Goal: Task Accomplishment & Management: Use online tool/utility

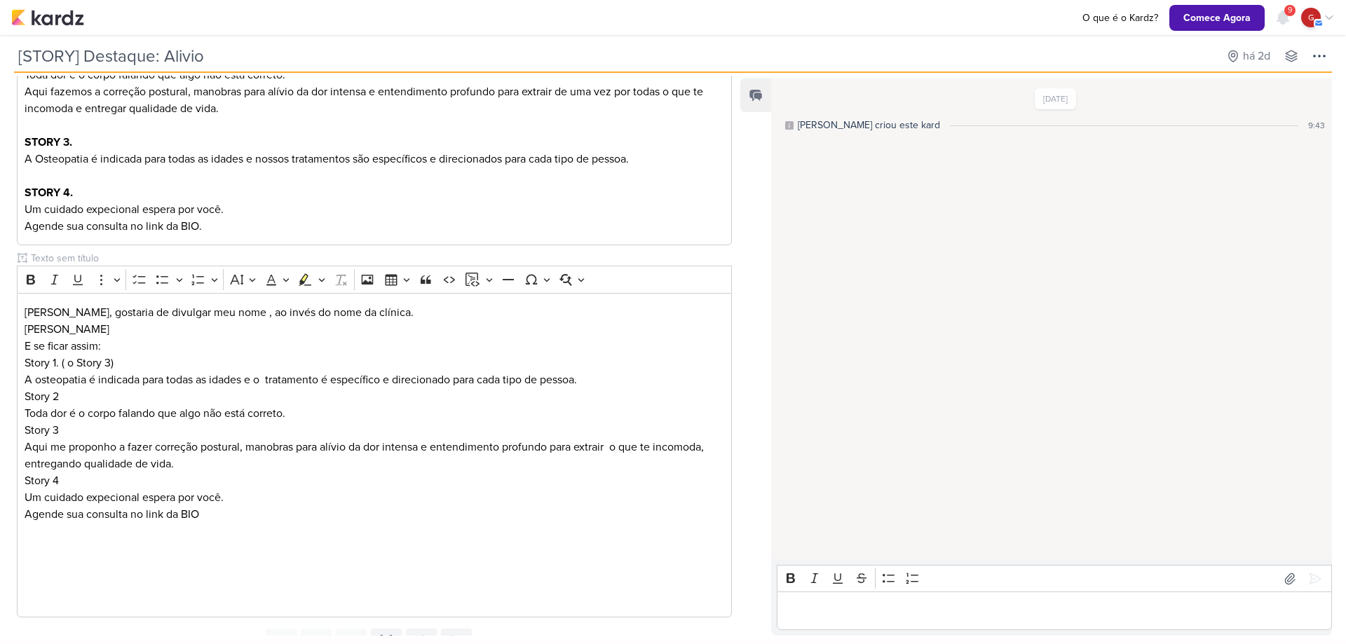
scroll to position [337, 0]
click at [97, 496] on p "Um cuidado expecional espera por você." at bounding box center [375, 497] width 700 height 17
click at [121, 497] on p "Um cuidado excepecional espera por você." at bounding box center [375, 497] width 700 height 17
click at [198, 512] on p "Agende sua consulta no link da BIO" at bounding box center [375, 514] width 700 height 17
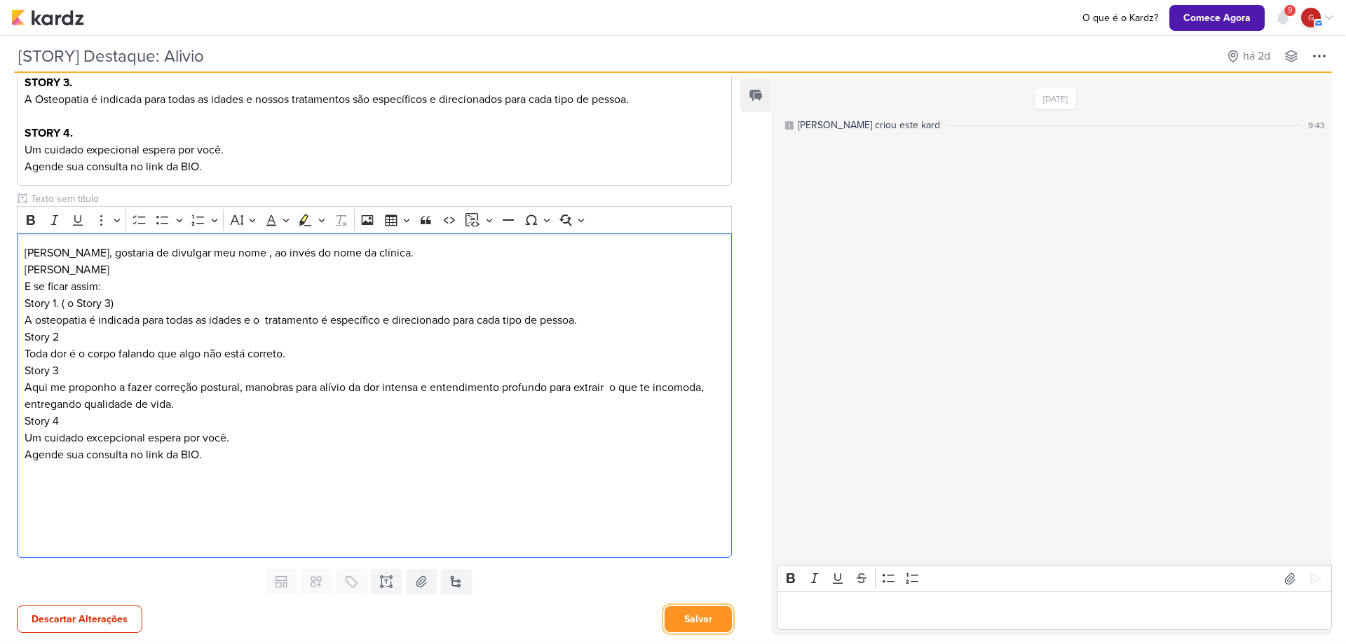
click at [682, 621] on button "Salvar" at bounding box center [698, 619] width 67 height 26
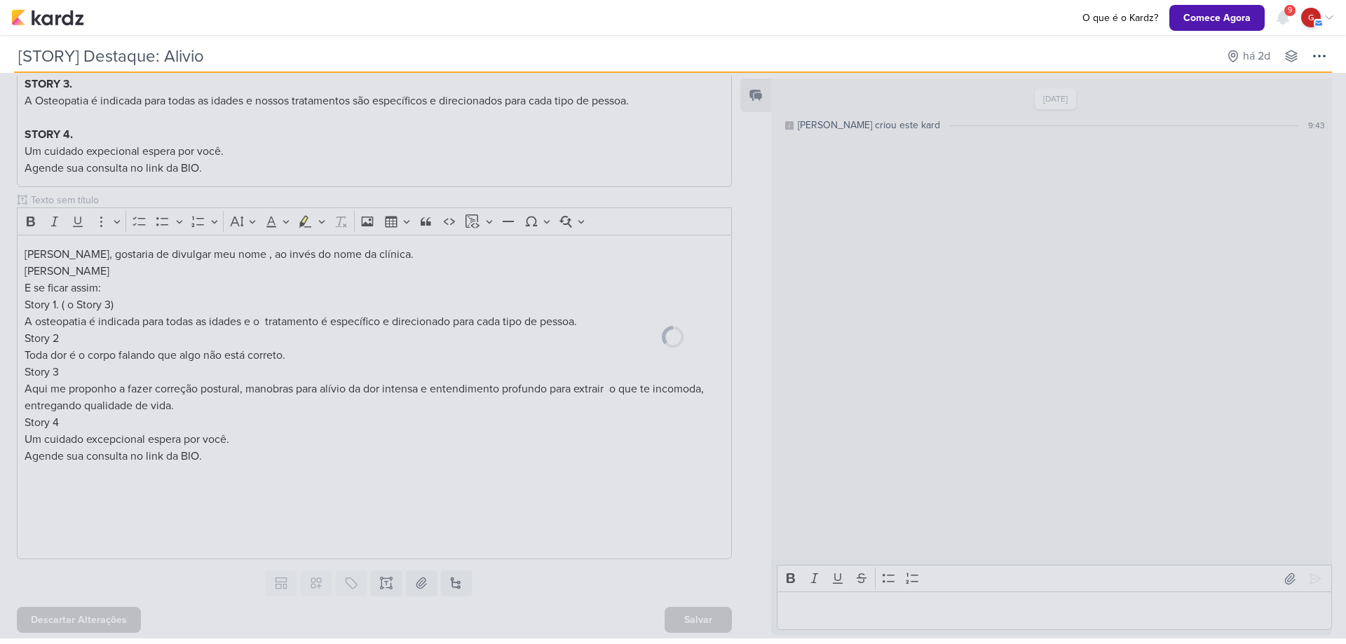
scroll to position [395, 0]
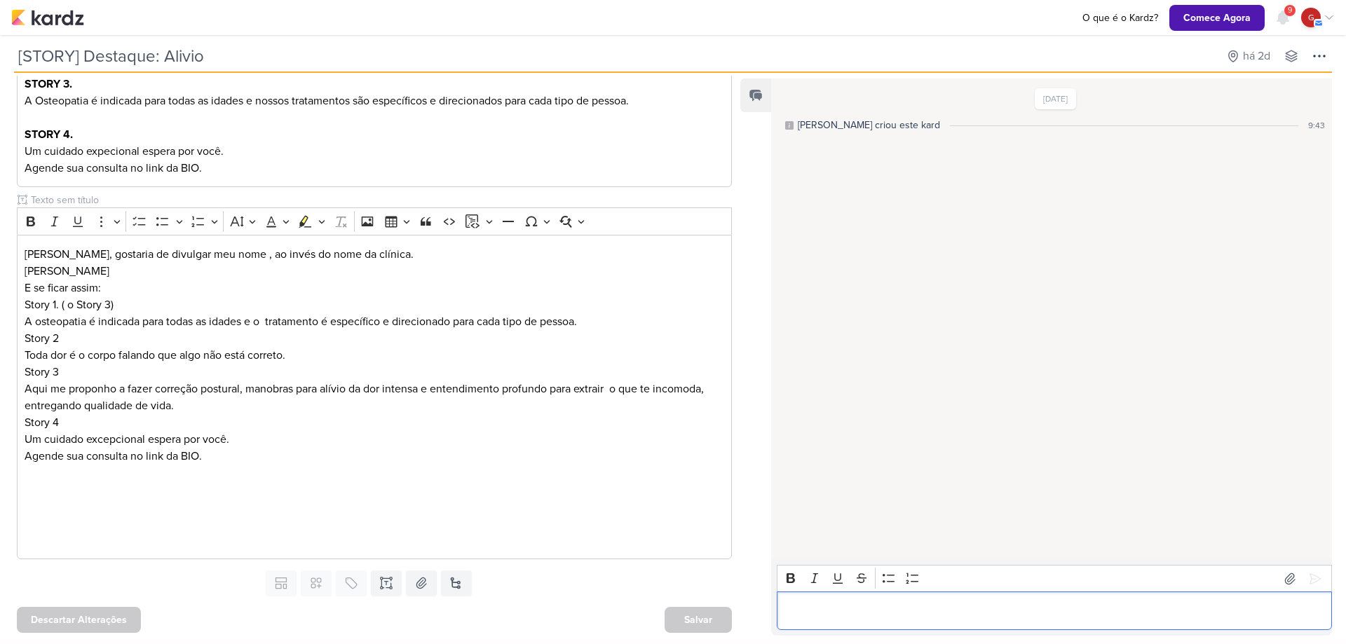
drag, startPoint x: 1313, startPoint y: 579, endPoint x: 1235, endPoint y: 628, distance: 92.6
click at [1235, 628] on div "Editor editing area: main" at bounding box center [1054, 611] width 555 height 39
click at [1308, 582] on icon at bounding box center [1315, 579] width 14 height 14
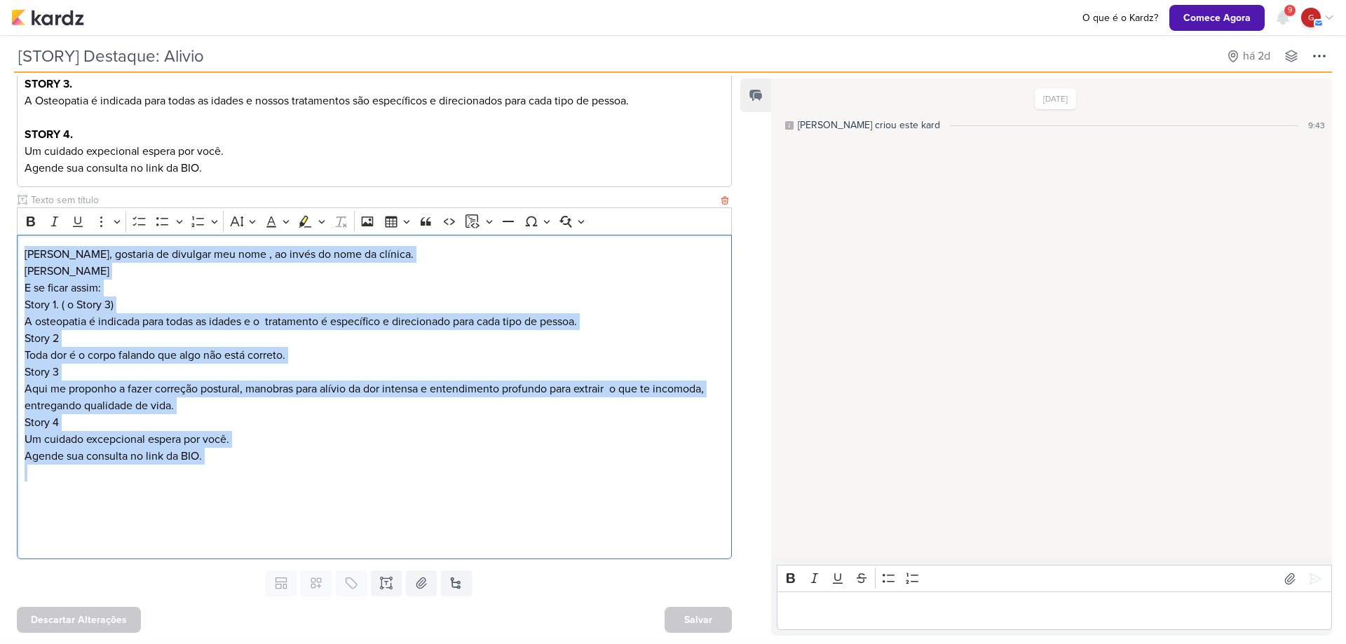
drag, startPoint x: 23, startPoint y: 250, endPoint x: 275, endPoint y: 466, distance: 331.7
click at [275, 466] on div "Mari, gostaria de divulgar meu nome , ao invés do nome da clínica. Gisely Freit…" at bounding box center [374, 397] width 715 height 325
copy div "Mari, gostaria de divulgar meu nome , ao invés do nome da clínica. Gisely Freit…"
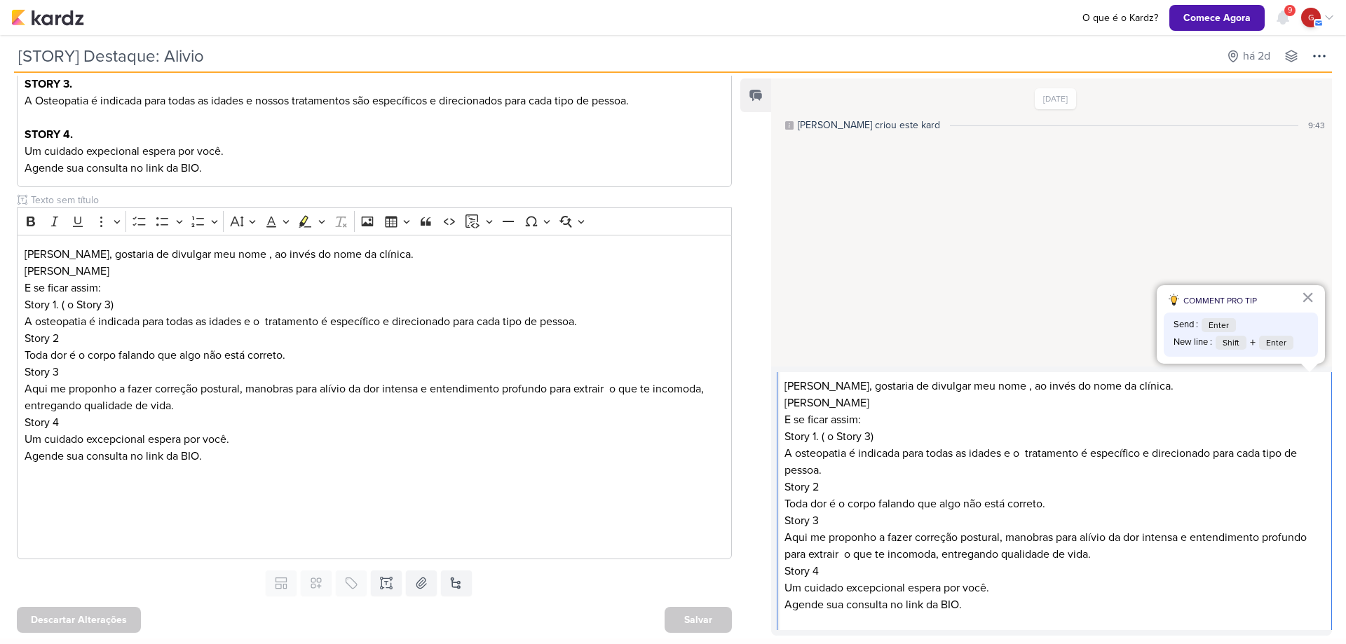
scroll to position [3, 0]
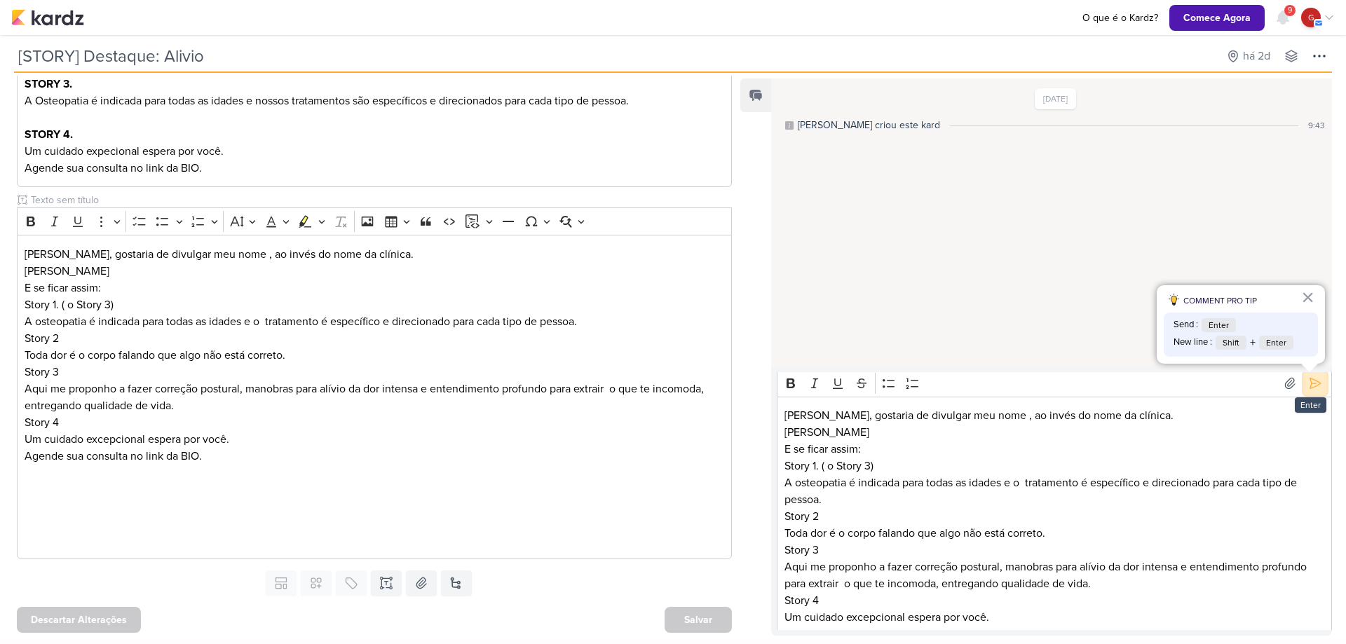
drag, startPoint x: 1314, startPoint y: 380, endPoint x: 1307, endPoint y: 385, distance: 8.6
drag, startPoint x: 1307, startPoint y: 385, endPoint x: 1314, endPoint y: 384, distance: 7.2
click at [1314, 384] on icon at bounding box center [1315, 384] width 14 height 14
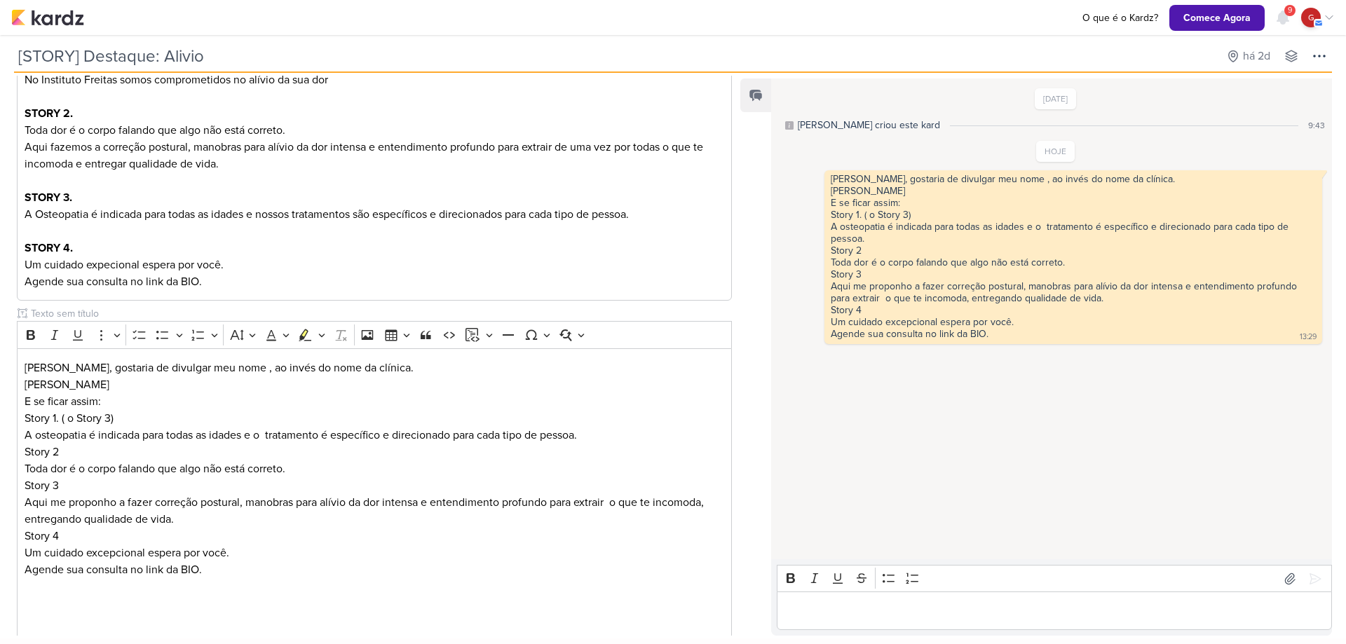
scroll to position [243, 0]
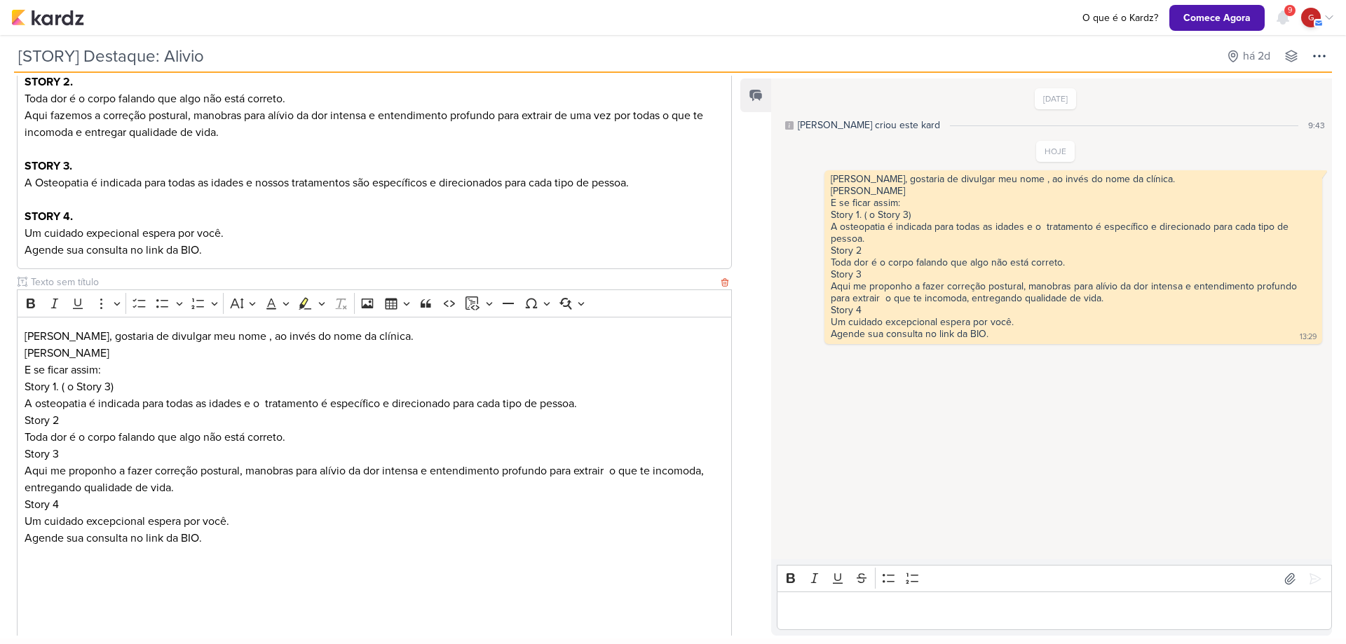
scroll to position [325, 0]
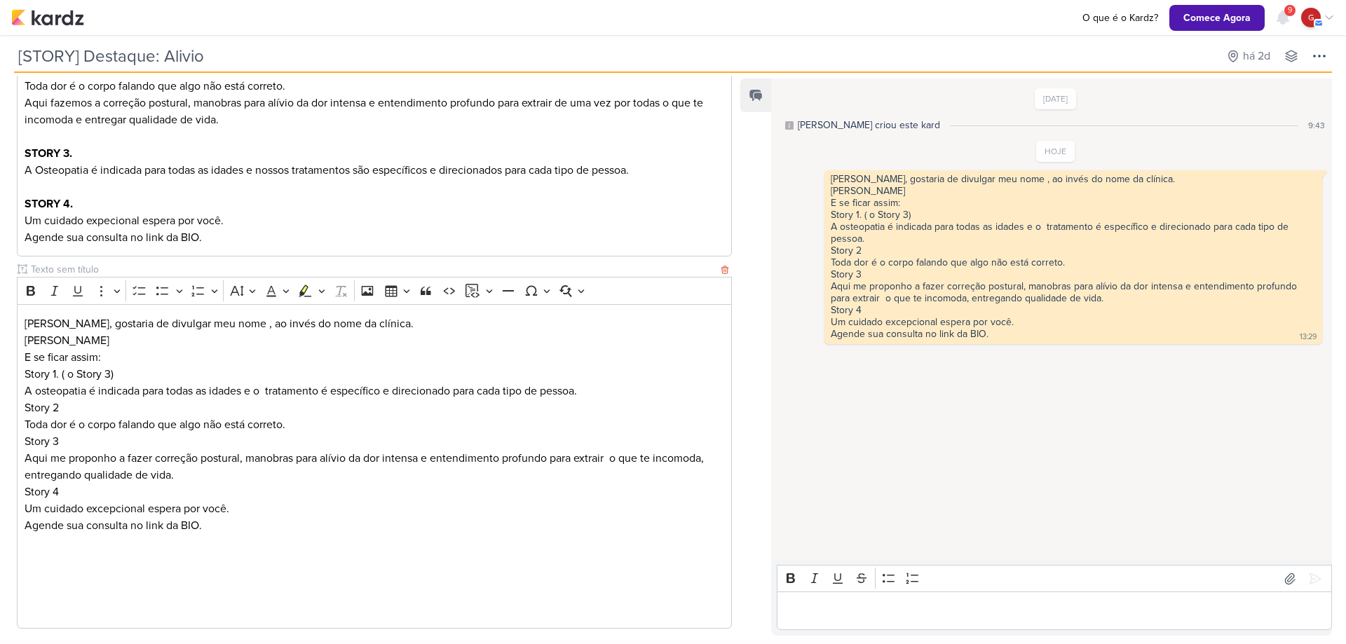
click at [724, 282] on div "Bold Italic Underline More To-do List Bulleted List Bulleted List Numbered List…" at bounding box center [374, 290] width 715 height 27
click at [716, 285] on div "Bold Italic Underline More To-do List Bulleted List Bulleted List Numbered List…" at bounding box center [374, 291] width 708 height 27
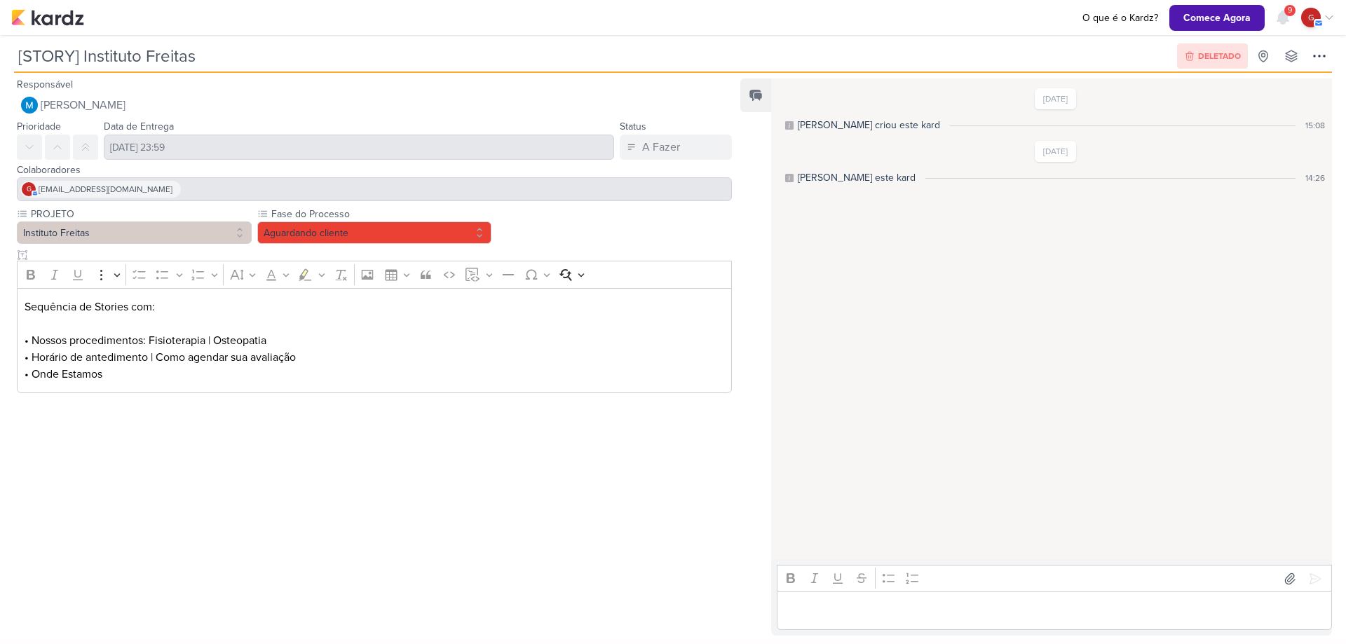
click at [262, 348] on p "Sequência de Stories com: • Nossos procedimentos: Fisioterapia | Osteopatia" at bounding box center [375, 324] width 700 height 50
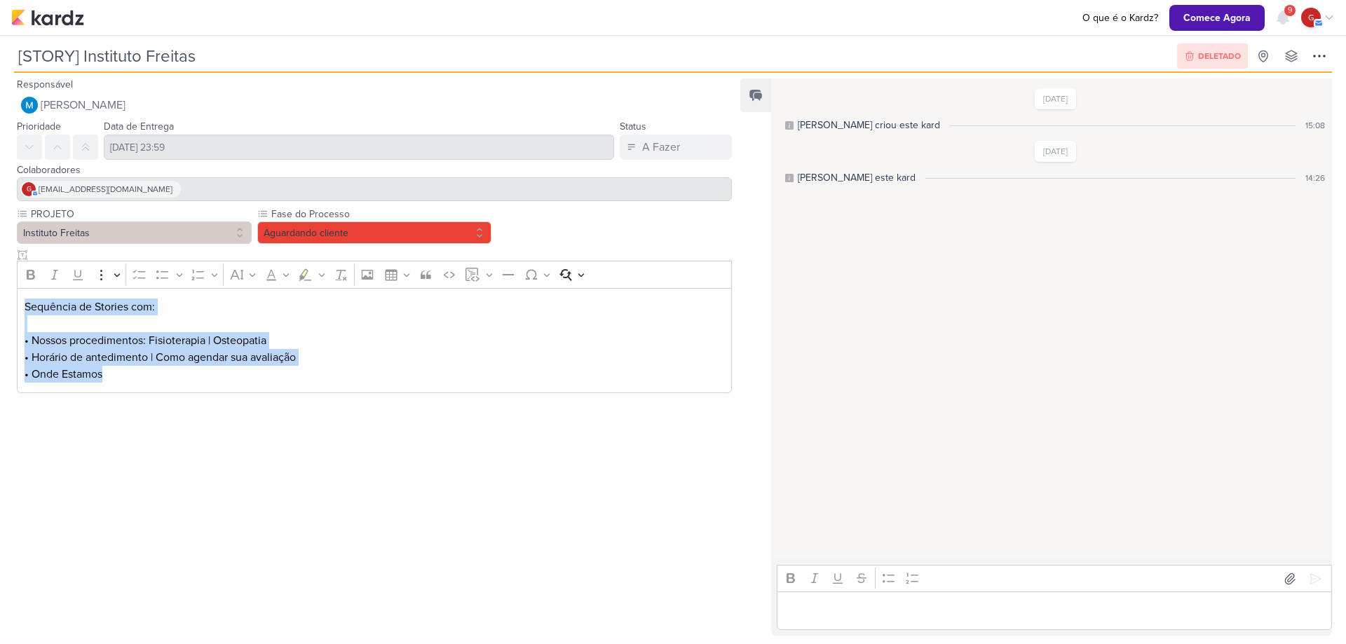
drag, startPoint x: 25, startPoint y: 308, endPoint x: 107, endPoint y: 381, distance: 109.8
click at [107, 381] on div "Sequência de Stories com: • Nossos procedimentos: Fisioterapia | Osteopatia • H…" at bounding box center [374, 341] width 715 height 106
copy div "Sequência de Stories com: • Nossos procedimentos: Fisioterapia | Osteopatia • H…"
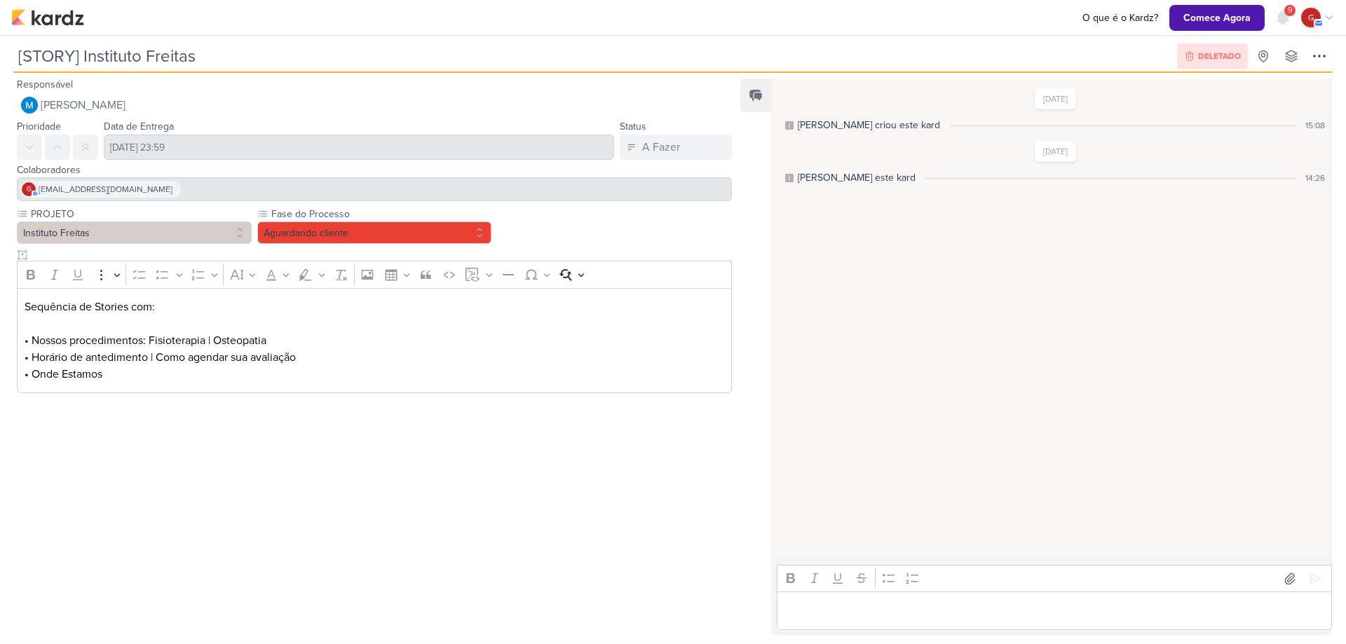
drag, startPoint x: 840, startPoint y: 607, endPoint x: 835, endPoint y: 613, distance: 7.5
drag, startPoint x: 835, startPoint y: 613, endPoint x: 704, endPoint y: 546, distance: 147.1
click at [704, 546] on div at bounding box center [369, 513] width 738 height 229
click at [815, 616] on p "Editor editing area: main" at bounding box center [1055, 611] width 541 height 17
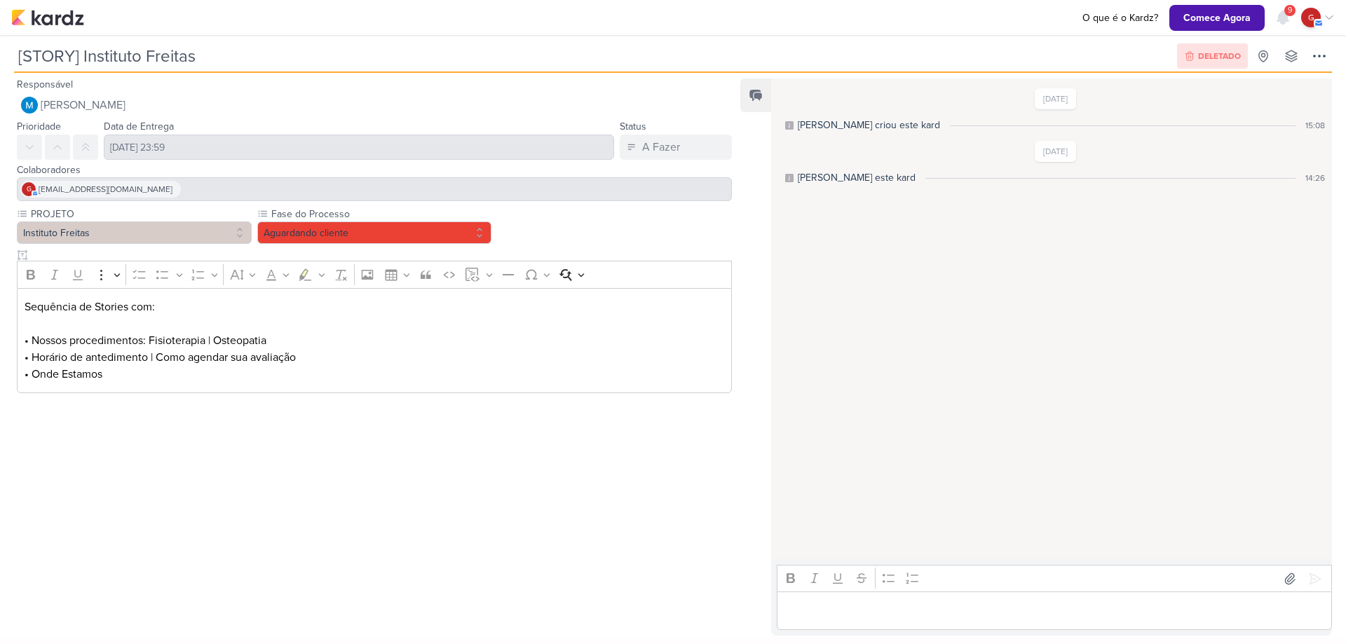
click at [852, 626] on div "Editor editing area: main" at bounding box center [1054, 611] width 555 height 39
click at [815, 625] on div "Editor editing area: main" at bounding box center [1054, 611] width 555 height 39
drag, startPoint x: 815, startPoint y: 625, endPoint x: 21, endPoint y: 304, distance: 856.2
click at [21, 304] on div "Sequência de Stories com: • Nossos procedimentos: Fisioterapia | Osteopatia • H…" at bounding box center [374, 341] width 715 height 106
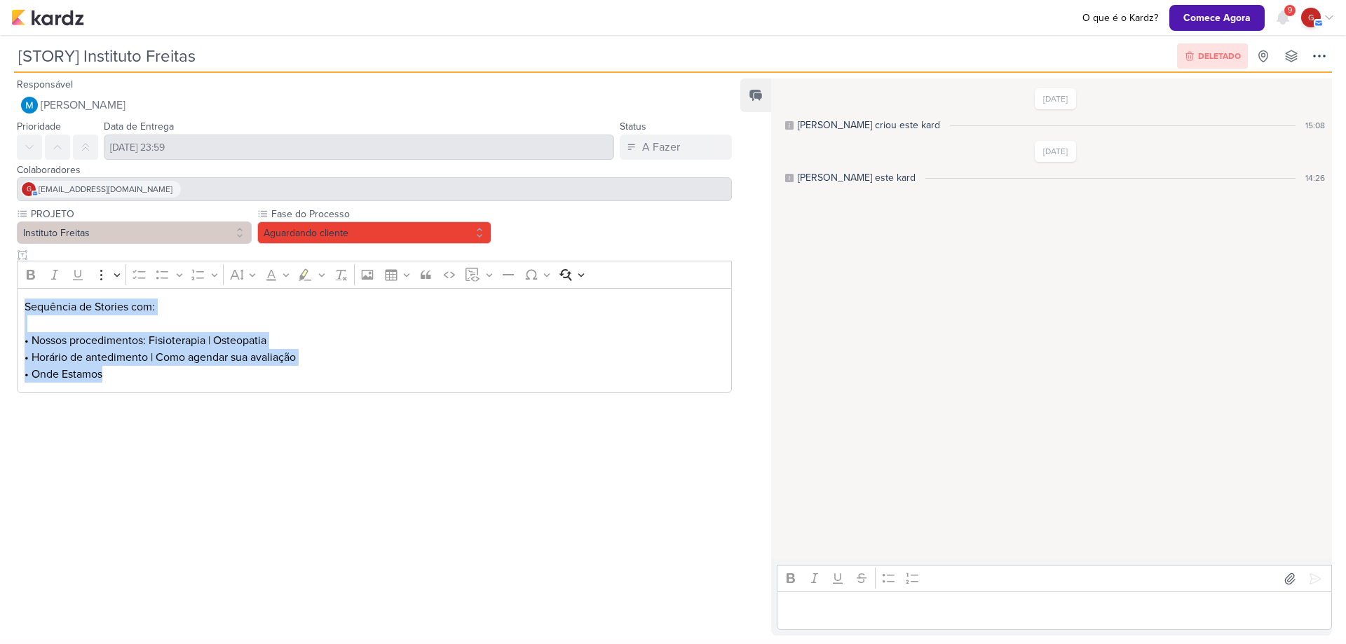
drag, startPoint x: 21, startPoint y: 304, endPoint x: 123, endPoint y: 374, distance: 124.5
click at [123, 374] on div "Sequência de Stories com: • Nossos procedimentos: Fisioterapia | Osteopatia • H…" at bounding box center [374, 341] width 715 height 106
copy div "Sequência de Stories com: • Nossos procedimentos: Fisioterapia | Osteopatia • H…"
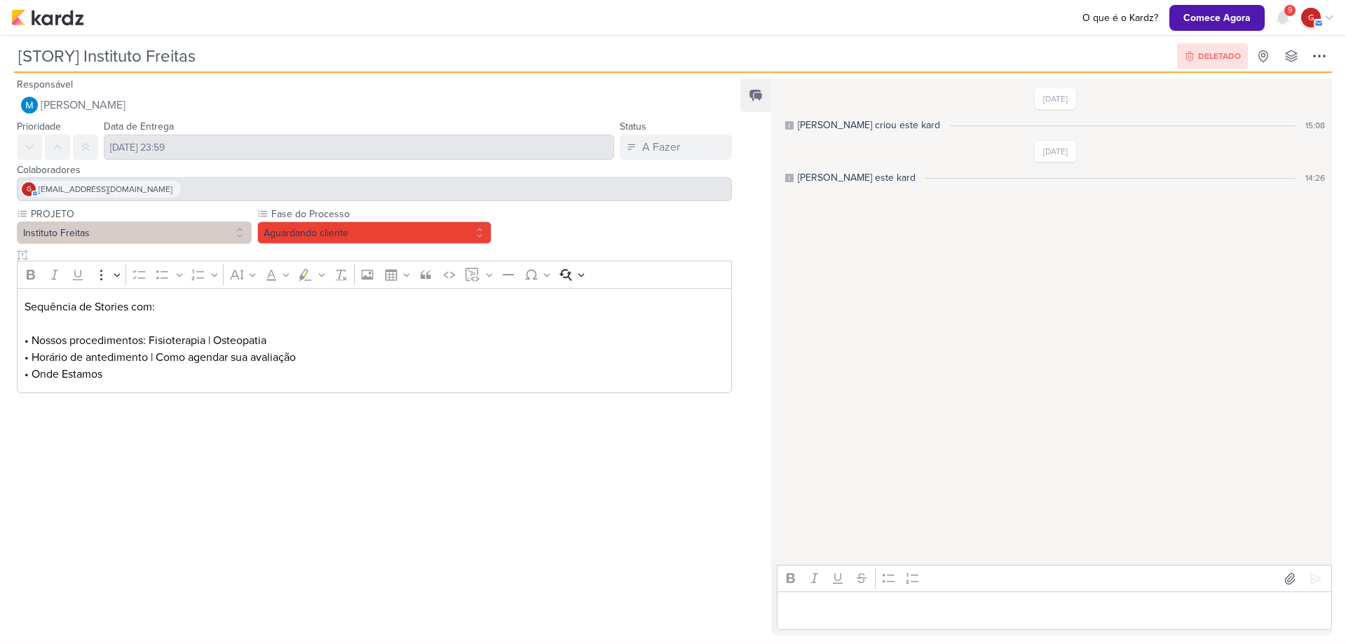
click at [796, 605] on p "Editor editing area: main" at bounding box center [1055, 611] width 541 height 17
click at [822, 623] on div "Editor editing area: main" at bounding box center [1054, 611] width 555 height 39
click at [963, 609] on p "Editor editing area: main" at bounding box center [1055, 611] width 541 height 17
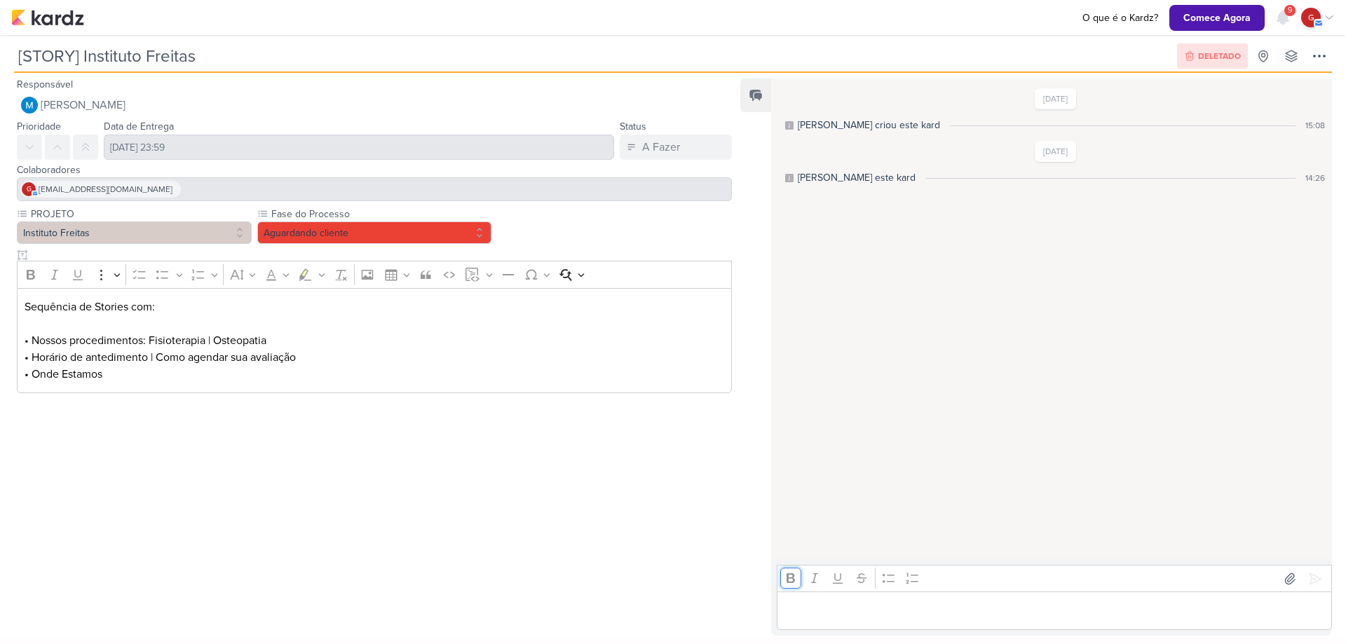
click at [799, 577] on button "Bold" at bounding box center [790, 578] width 21 height 21
click at [859, 624] on div "Editor editing area: main" at bounding box center [1054, 611] width 555 height 39
click at [884, 612] on p "Editor editing area: main" at bounding box center [1055, 611] width 541 height 17
click at [848, 625] on div "Editor editing area: main" at bounding box center [1054, 611] width 555 height 39
drag, startPoint x: 848, startPoint y: 625, endPoint x: 825, endPoint y: 599, distance: 35.2
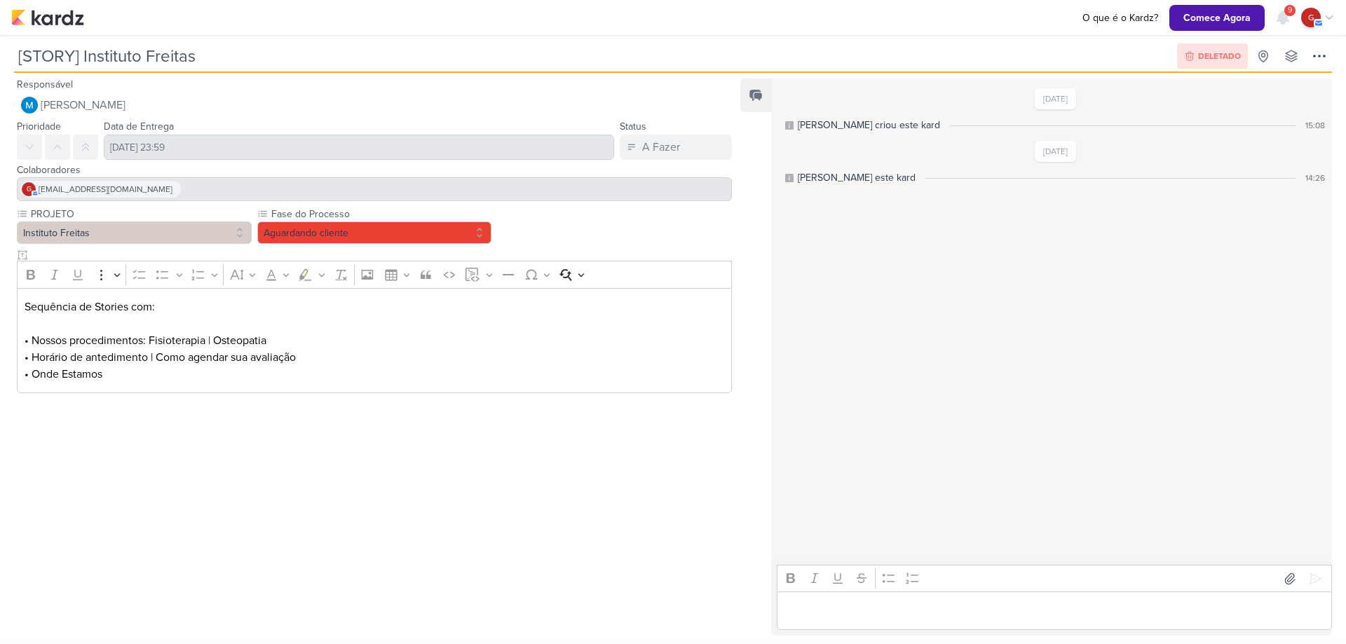
click at [825, 599] on div "Editor editing area: main" at bounding box center [1054, 611] width 555 height 39
click at [1040, 625] on div "Editor editing area: main" at bounding box center [1054, 611] width 555 height 39
click at [1043, 601] on div "Editor editing area: main" at bounding box center [1054, 611] width 555 height 39
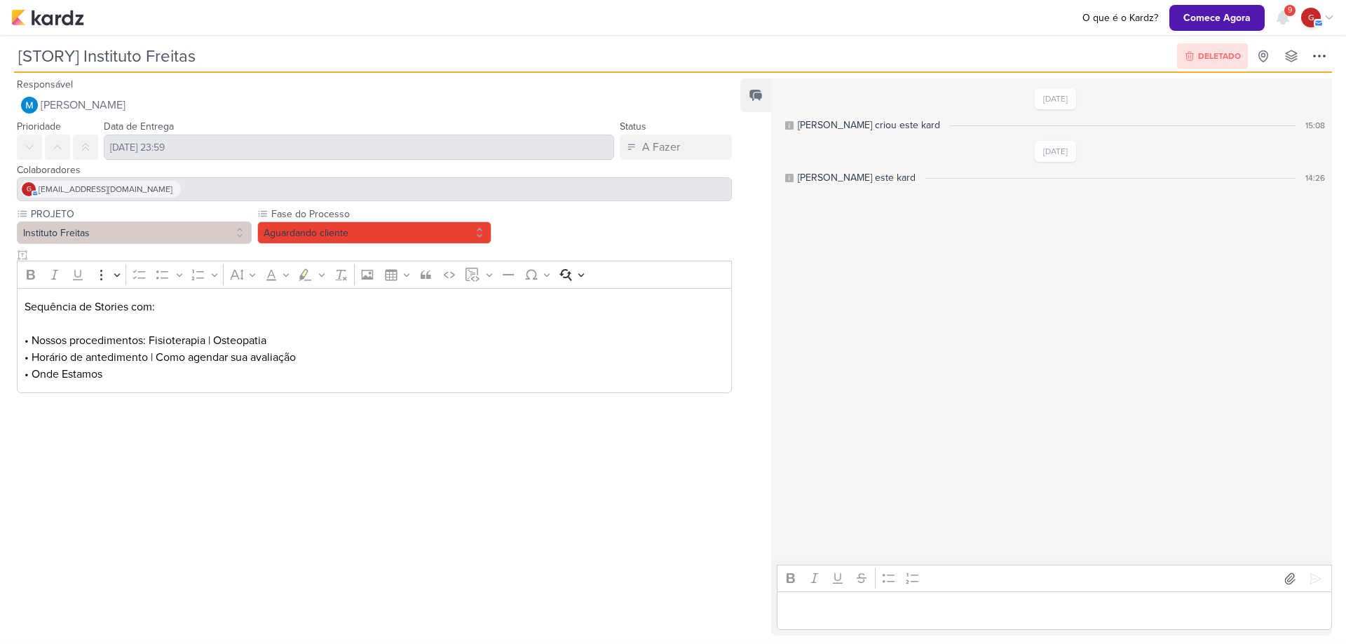
click at [845, 612] on p "Editor editing area: main" at bounding box center [1055, 611] width 541 height 17
drag, startPoint x: 845, startPoint y: 612, endPoint x: 829, endPoint y: 616, distance: 16.5
drag, startPoint x: 829, startPoint y: 616, endPoint x: 691, endPoint y: 514, distance: 170.9
drag, startPoint x: 691, startPoint y: 514, endPoint x: 179, endPoint y: 312, distance: 550.2
click at [179, 312] on p "Sequência de Stories com: • Nossos procedimentos: Fisioterapia | Osteopatia" at bounding box center [375, 324] width 700 height 50
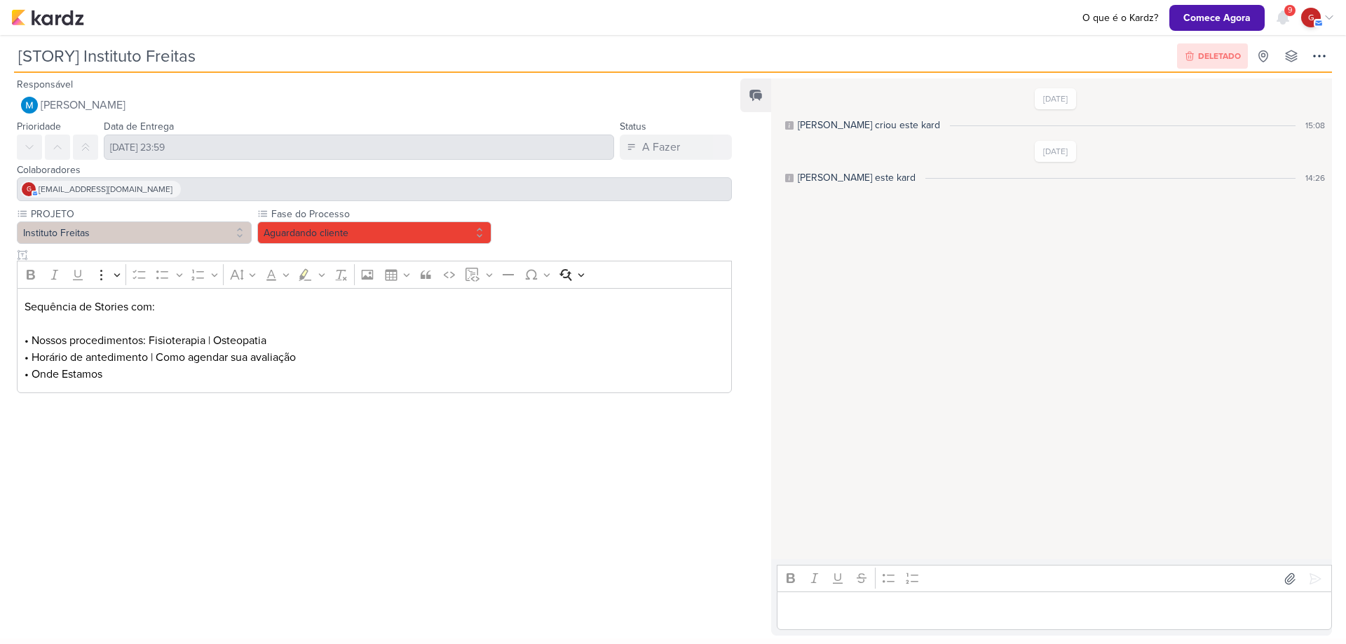
drag, startPoint x: 477, startPoint y: 228, endPoint x: 342, endPoint y: 516, distance: 318.4
drag, startPoint x: 342, startPoint y: 516, endPoint x: 318, endPoint y: 342, distance: 175.6
click at [318, 342] on p "Sequência de Stories com: • Nossos procedimentos: Fisioterapia | Osteopatia" at bounding box center [375, 324] width 700 height 50
click at [28, 339] on p "Sequência de Stories com: • Nossos procedimentos: Fisioterapia | Osteopatia" at bounding box center [375, 324] width 700 height 50
drag, startPoint x: 28, startPoint y: 339, endPoint x: 49, endPoint y: 334, distance: 21.8
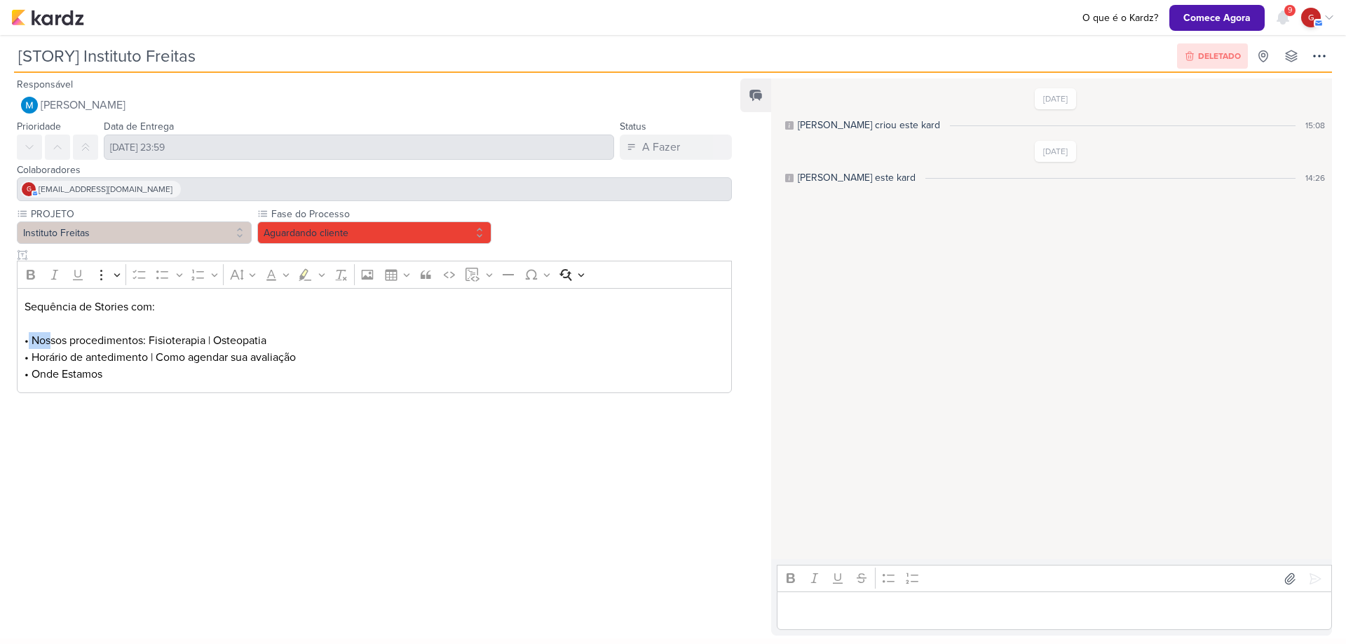
click at [49, 334] on p "Sequência de Stories com: • Nossos procedimentos: Fisioterapia | Osteopatia" at bounding box center [375, 324] width 700 height 50
click at [20, 332] on div "Sequência de Stories com: • Nossos procedimentos: Fisioterapia | Osteopatia • H…" at bounding box center [374, 341] width 715 height 106
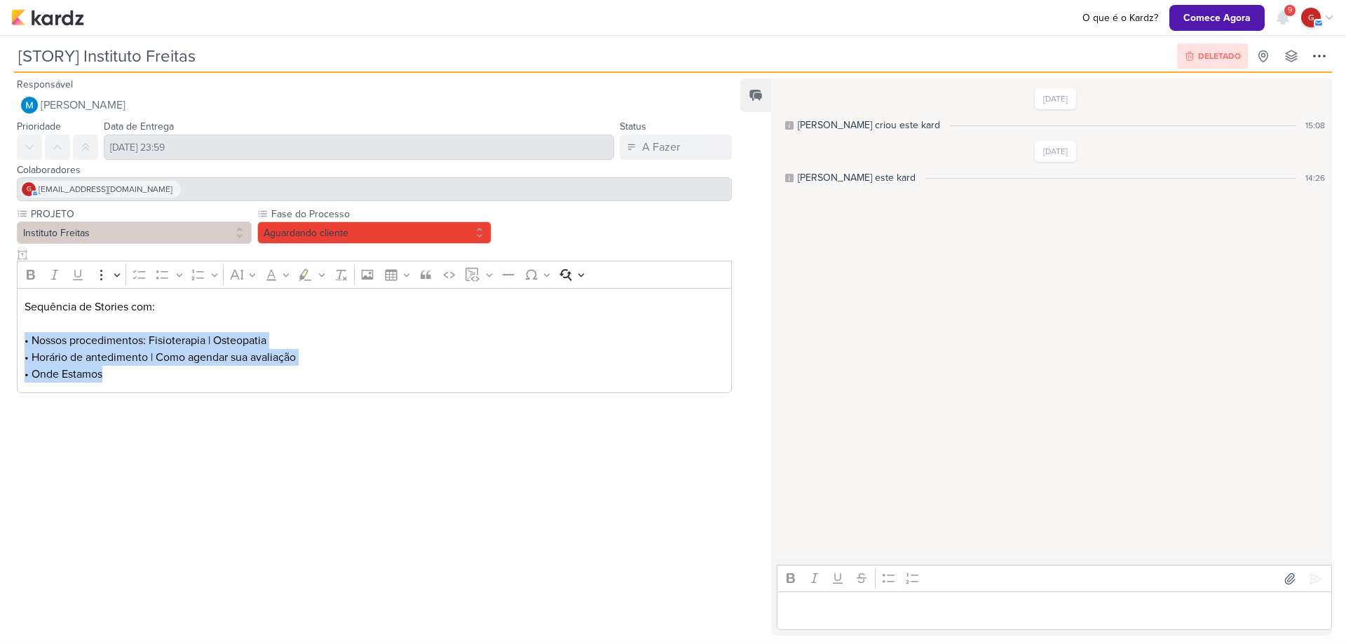
drag, startPoint x: 22, startPoint y: 339, endPoint x: 152, endPoint y: 377, distance: 136.0
click at [152, 377] on div "Sequência de Stories com: • Nossos procedimentos: Fisioterapia | Osteopatia • H…" at bounding box center [374, 341] width 715 height 106
copy div "• Nossos procedimentos: Fisioterapia | Osteopatia • Horário de antedimento | Co…"
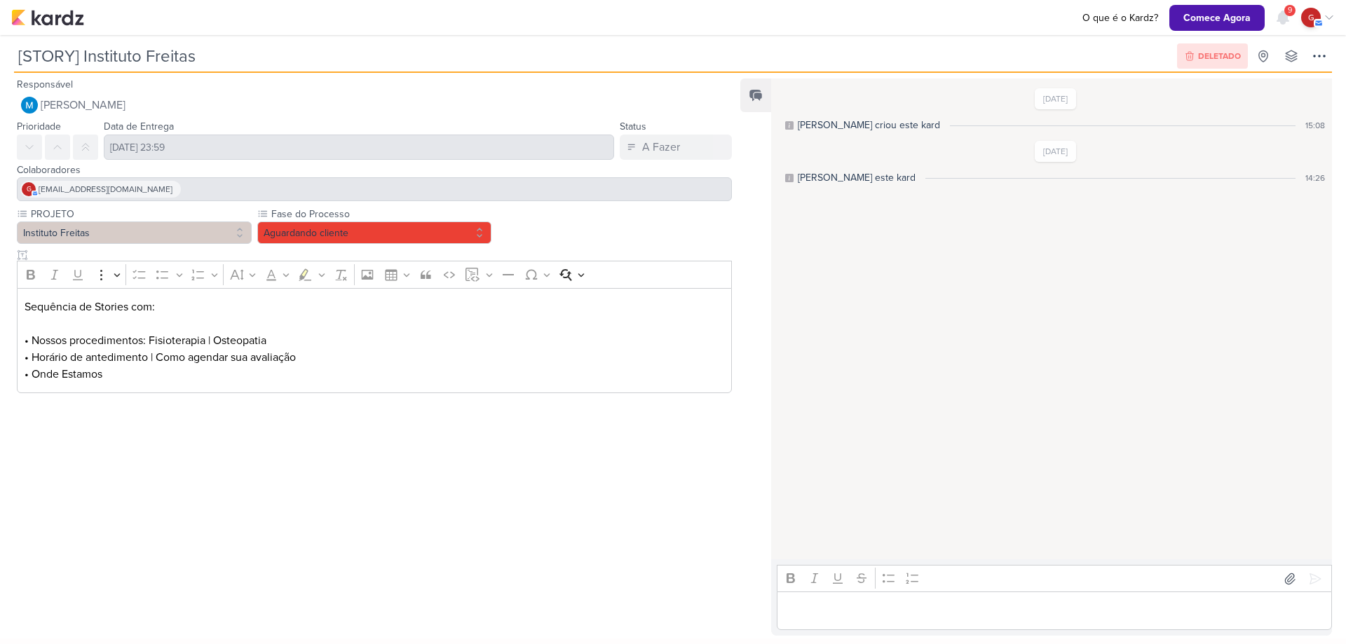
drag, startPoint x: 806, startPoint y: 589, endPoint x: 825, endPoint y: 632, distance: 47.1
click at [825, 632] on div "Rich Text Editor Bold Italic Underline Strikethrough Bulleted List Numbered Lis…" at bounding box center [1051, 598] width 561 height 76
click at [932, 323] on div "[DATE] [PERSON_NAME] criou este kard 15:08 [DATE] [PERSON_NAME] este kard 14:26" at bounding box center [1051, 320] width 560 height 480
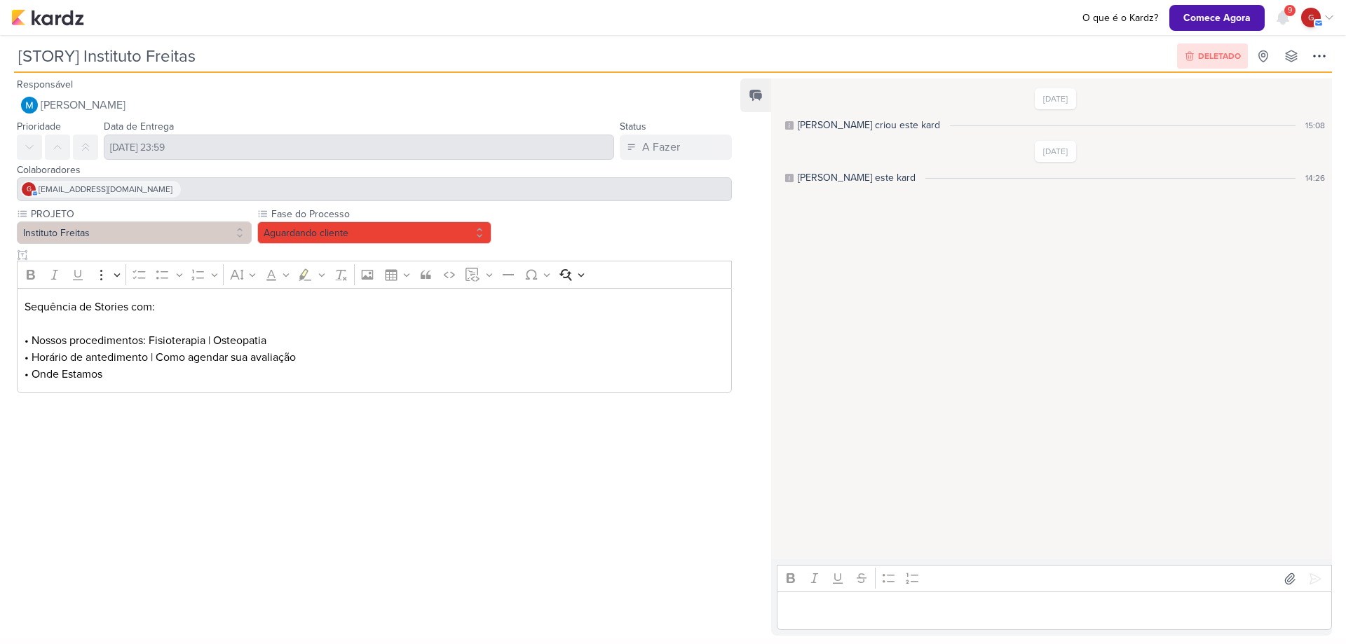
click at [889, 624] on div "Editor editing area: main" at bounding box center [1054, 611] width 555 height 39
drag, startPoint x: 889, startPoint y: 624, endPoint x: 869, endPoint y: 618, distance: 20.6
click at [869, 618] on p "Editor editing area: main" at bounding box center [1055, 611] width 541 height 17
click at [151, 390] on div "Sequência de Stories com: • Nossos procedimentos: Fisioterapia | Osteopatia • H…" at bounding box center [374, 341] width 715 height 106
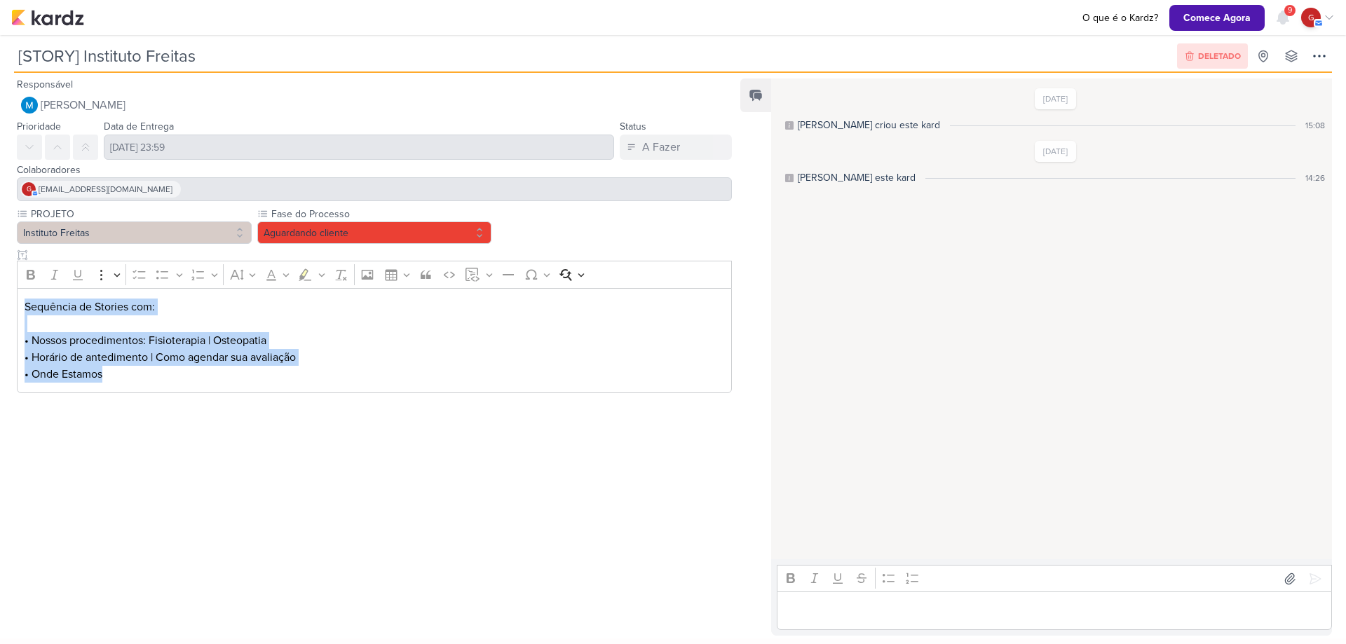
drag, startPoint x: 27, startPoint y: 306, endPoint x: 175, endPoint y: 375, distance: 163.4
click at [175, 375] on div "Sequência de Stories com: • Nossos procedimentos: Fisioterapia | Osteopatia • H…" at bounding box center [374, 341] width 715 height 106
copy div "Sequência de Stories com: • Nossos procedimentos: Fisioterapia | Osteopatia • H…"
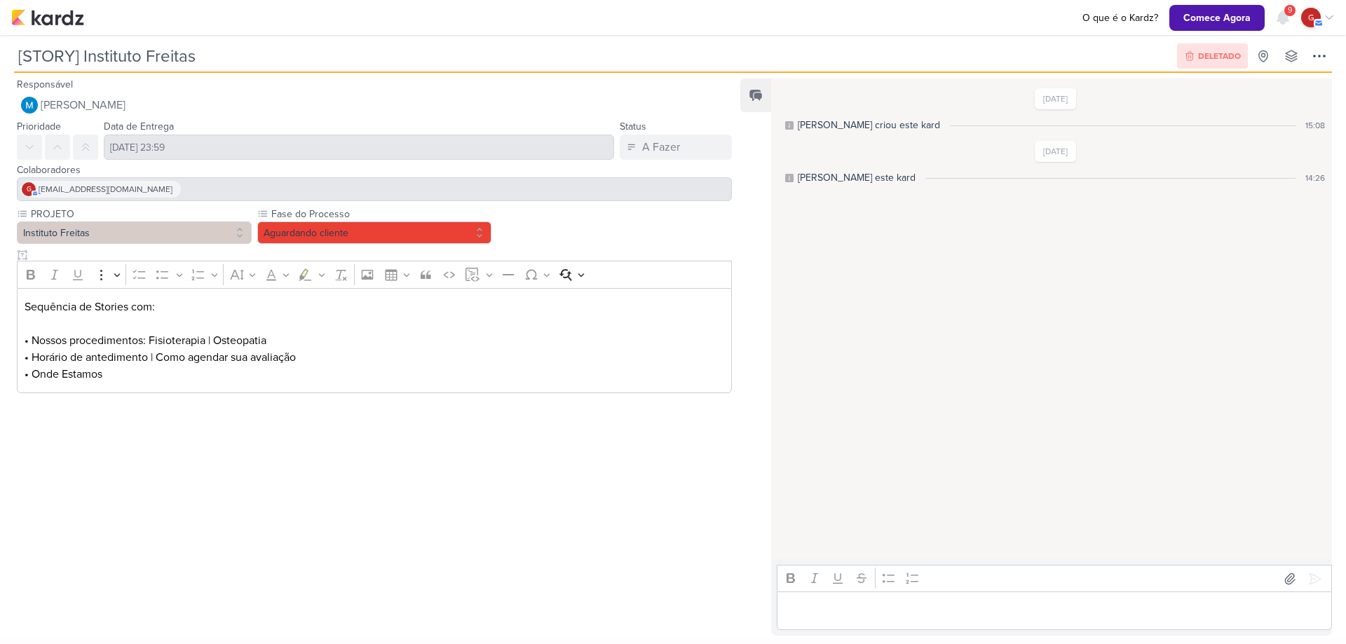
click at [1063, 617] on p "Editor editing area: main" at bounding box center [1055, 611] width 541 height 17
drag, startPoint x: 1063, startPoint y: 617, endPoint x: 938, endPoint y: 409, distance: 242.8
click at [938, 409] on div "[DATE] [PERSON_NAME] criou este kard 15:08 [DATE] [PERSON_NAME] este kard 14:26" at bounding box center [1051, 320] width 560 height 480
click at [876, 621] on div "Editor editing area: main" at bounding box center [1054, 611] width 555 height 39
click at [198, 426] on div at bounding box center [369, 513] width 738 height 229
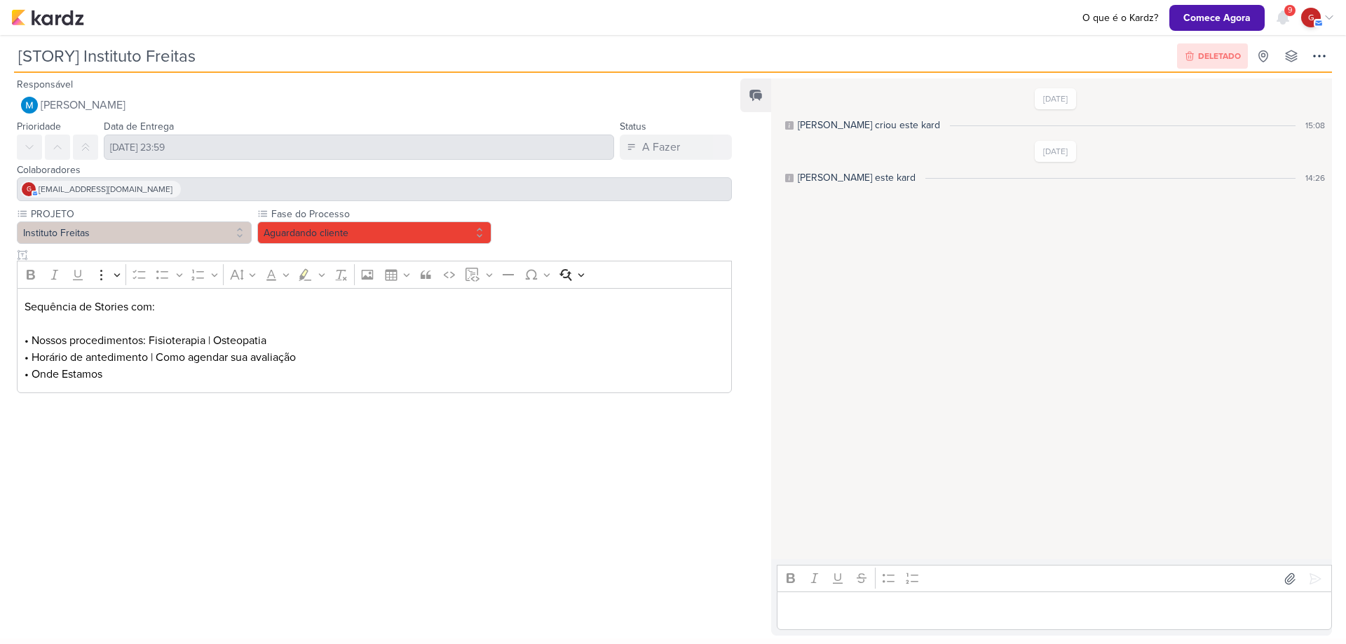
click at [128, 384] on div "Sequência de Stories com: • Nossos procedimentos: Fisioterapia | Osteopatia • H…" at bounding box center [374, 341] width 715 height 106
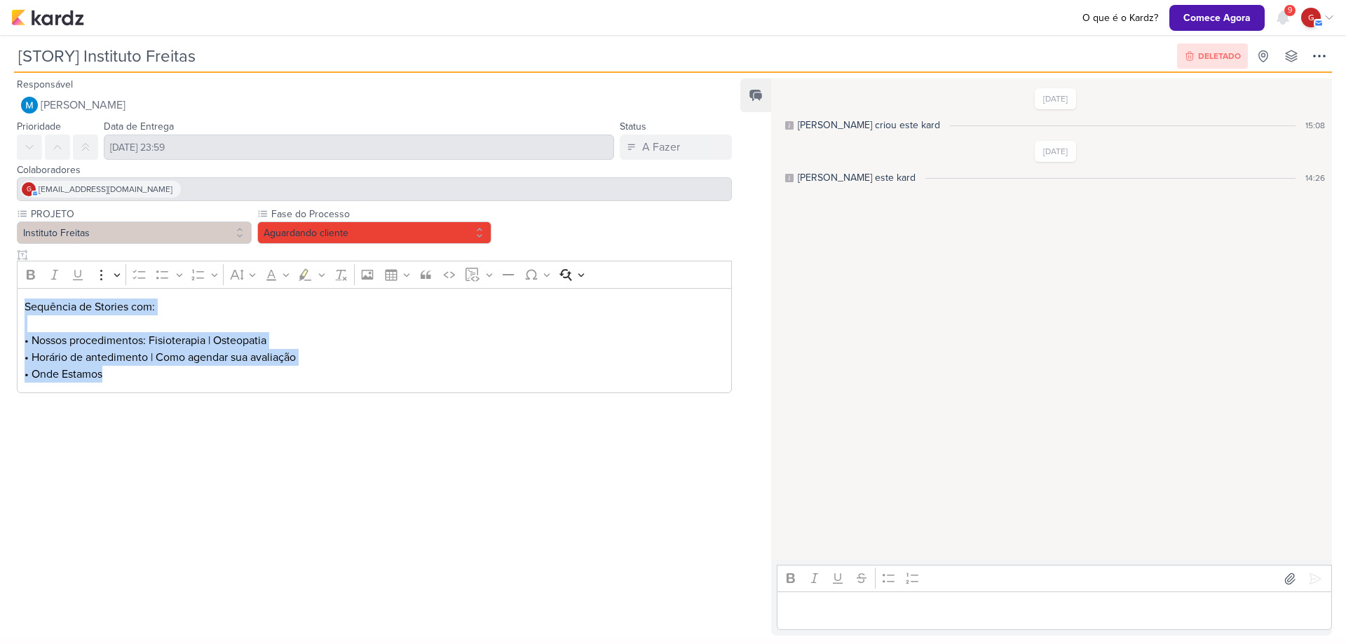
drag, startPoint x: 27, startPoint y: 301, endPoint x: 135, endPoint y: 382, distance: 135.3
click at [135, 382] on div "Sequência de Stories com: • Nossos procedimentos: Fisioterapia | Osteopatia • H…" at bounding box center [374, 341] width 715 height 106
copy div "Sequência de Stories com: • Nossos procedimentos: Fisioterapia | Osteopatia • H…"
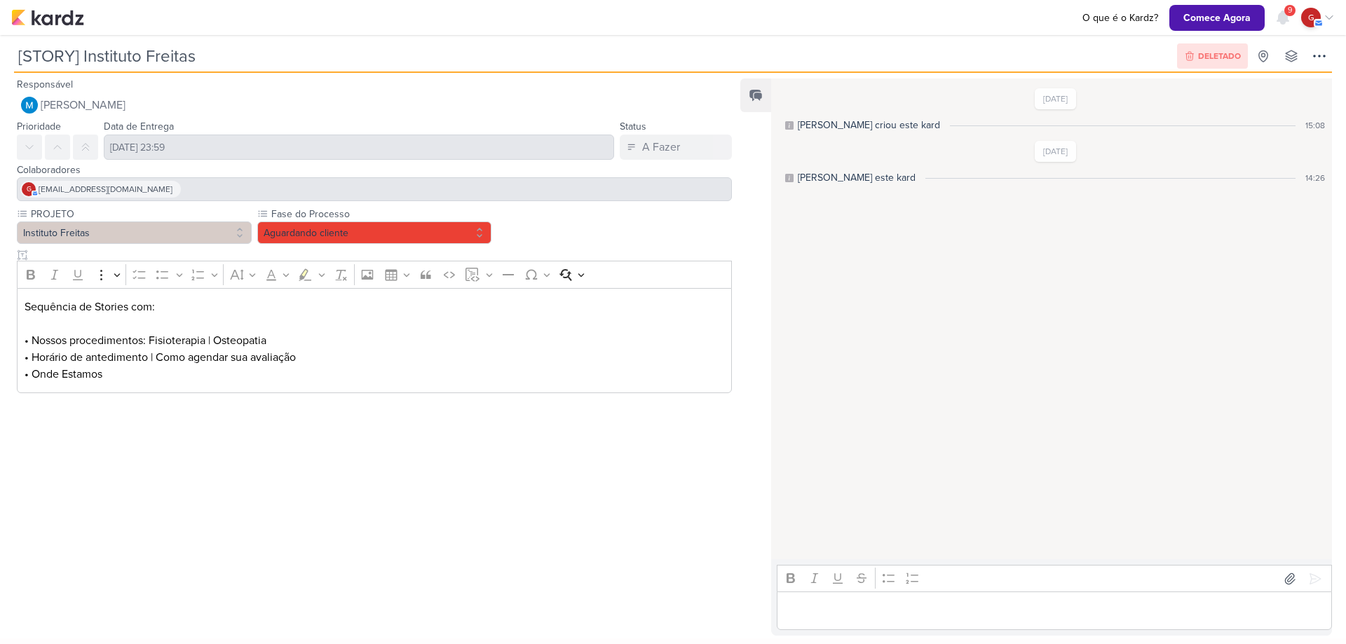
click at [789, 614] on p "Editor editing area: main" at bounding box center [1055, 611] width 541 height 17
click at [860, 597] on div "Editor editing area: main" at bounding box center [1054, 611] width 555 height 39
click at [836, 578] on icon "Editor toolbar" at bounding box center [838, 578] width 14 height 14
click at [808, 604] on p "Editor editing area: main" at bounding box center [1055, 611] width 541 height 17
click at [841, 588] on button "Underline" at bounding box center [837, 578] width 21 height 21
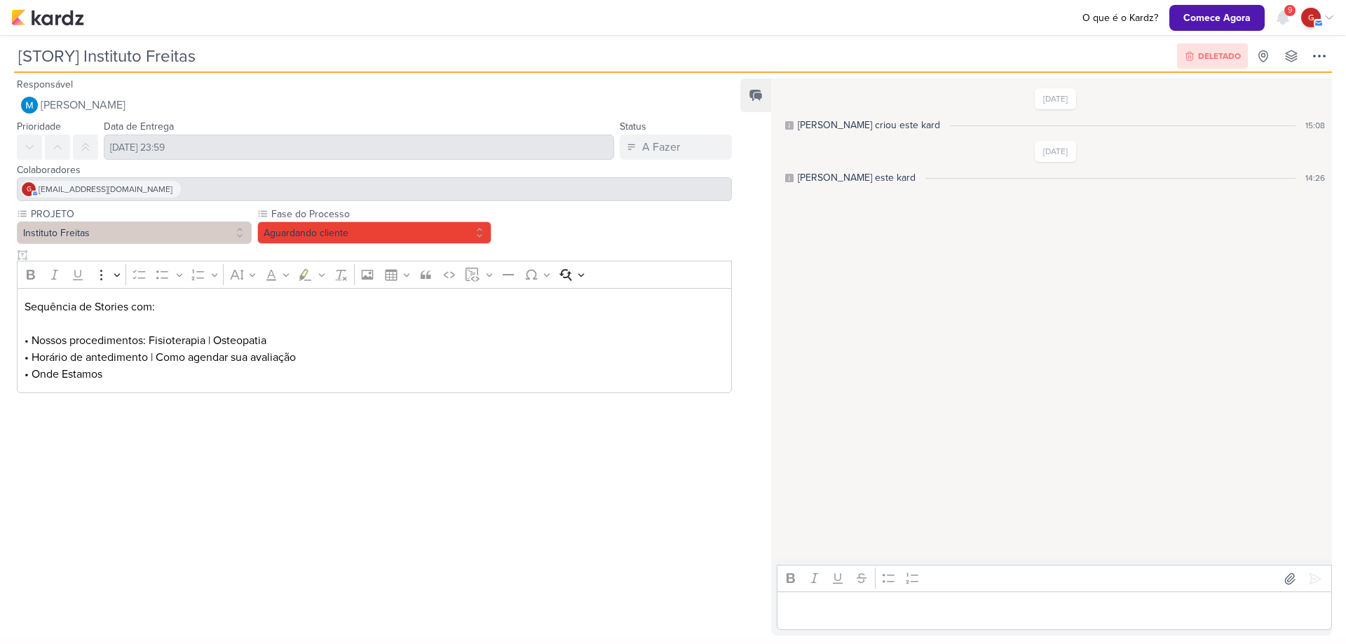
click at [807, 591] on div "Bold Italic Underline Strikethrough Bulleted List Numbered List" at bounding box center [1054, 579] width 548 height 27
click at [886, 583] on icon "Editor toolbar" at bounding box center [889, 578] width 14 height 14
click at [857, 632] on div "Rich Text Editor Bold Italic Underline Strikethrough Bulleted List Numbered Lis…" at bounding box center [1051, 598] width 561 height 76
click at [851, 603] on p "Editor editing area: main" at bounding box center [1055, 611] width 541 height 17
click at [901, 573] on div "Bold Italic Underline Strikethrough Bulleted List Numbered List" at bounding box center [1054, 579] width 548 height 27
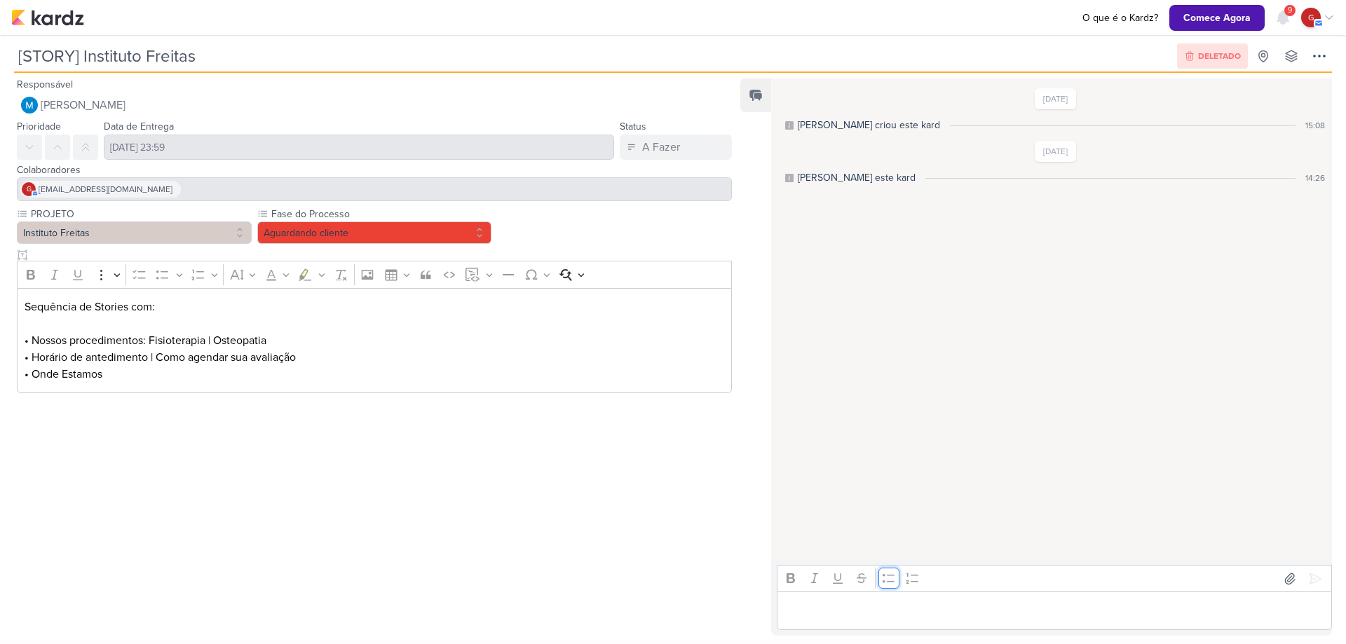
click at [886, 583] on icon "Editor toolbar" at bounding box center [889, 578] width 14 height 14
drag, startPoint x: 879, startPoint y: 609, endPoint x: 864, endPoint y: 600, distance: 17.9
click at [864, 600] on div "Editor editing area: main" at bounding box center [1054, 611] width 555 height 39
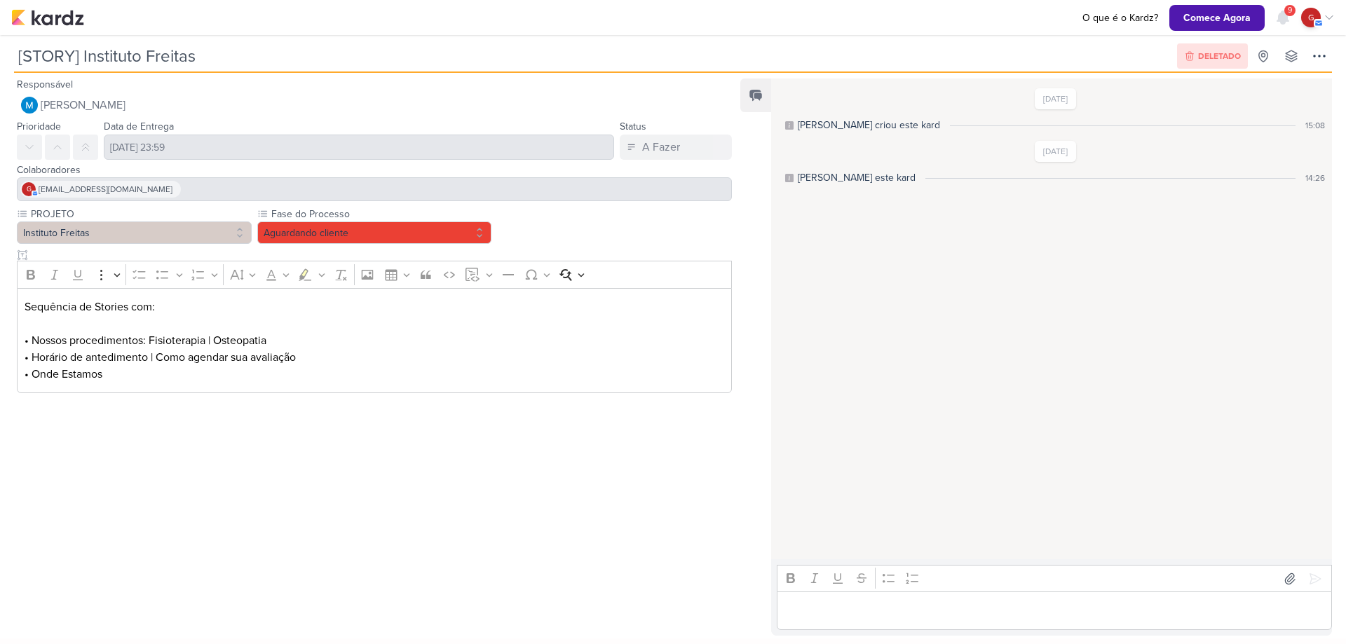
click at [884, 127] on div "[PERSON_NAME] criou este kard" at bounding box center [869, 125] width 142 height 15
click at [871, 174] on div "[PERSON_NAME] este kard" at bounding box center [857, 177] width 118 height 15
click at [806, 601] on div "Editor editing area: main" at bounding box center [1054, 611] width 555 height 39
click at [808, 620] on div "Editor editing area: main" at bounding box center [1054, 611] width 555 height 39
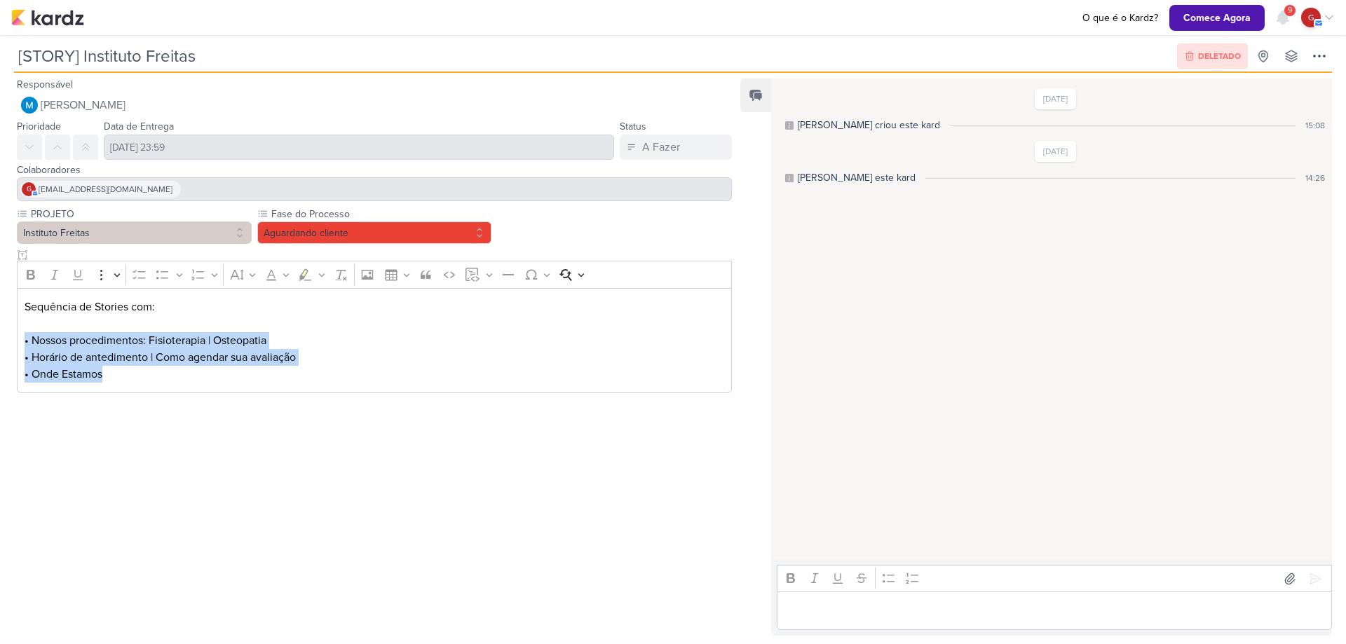
drag, startPoint x: 25, startPoint y: 334, endPoint x: 156, endPoint y: 380, distance: 138.1
click at [156, 380] on div "Sequência de Stories com: • Nossos procedimentos: Fisioterapia | Osteopatia • H…" at bounding box center [374, 341] width 715 height 106
copy div "• Nossos procedimentos: Fisioterapia | Osteopatia • Horário de antedimento | Co…"
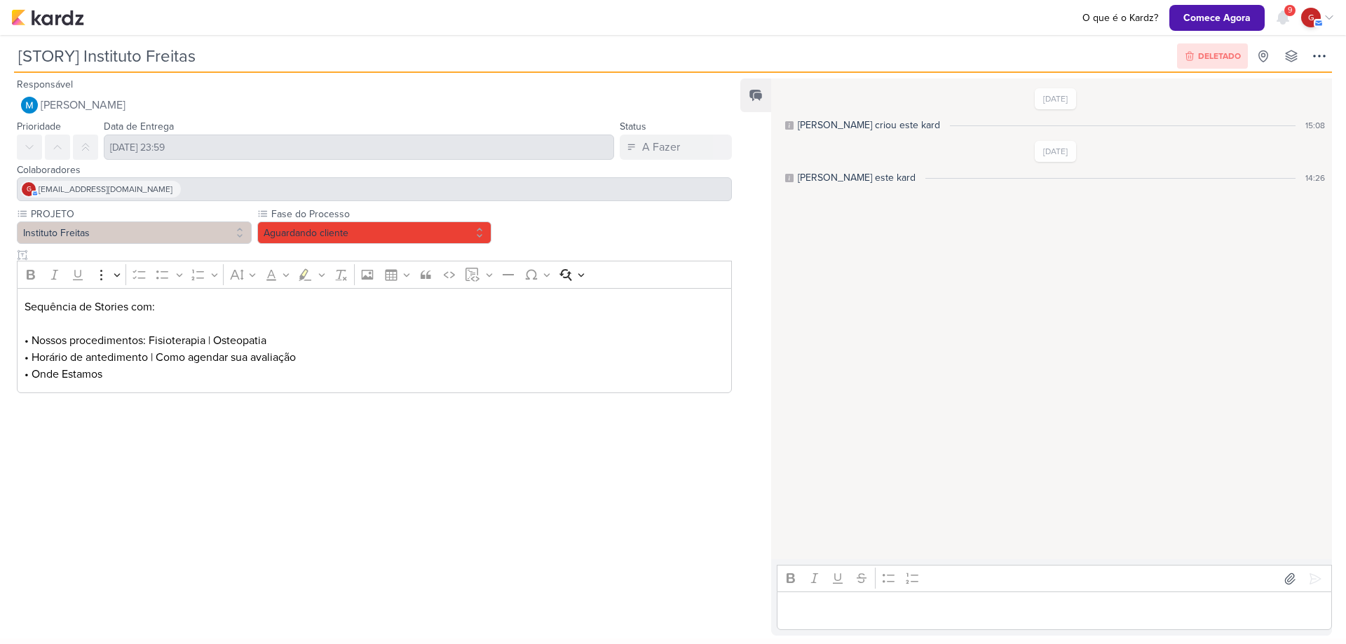
click at [808, 623] on div "Editor editing area: main" at bounding box center [1054, 611] width 555 height 39
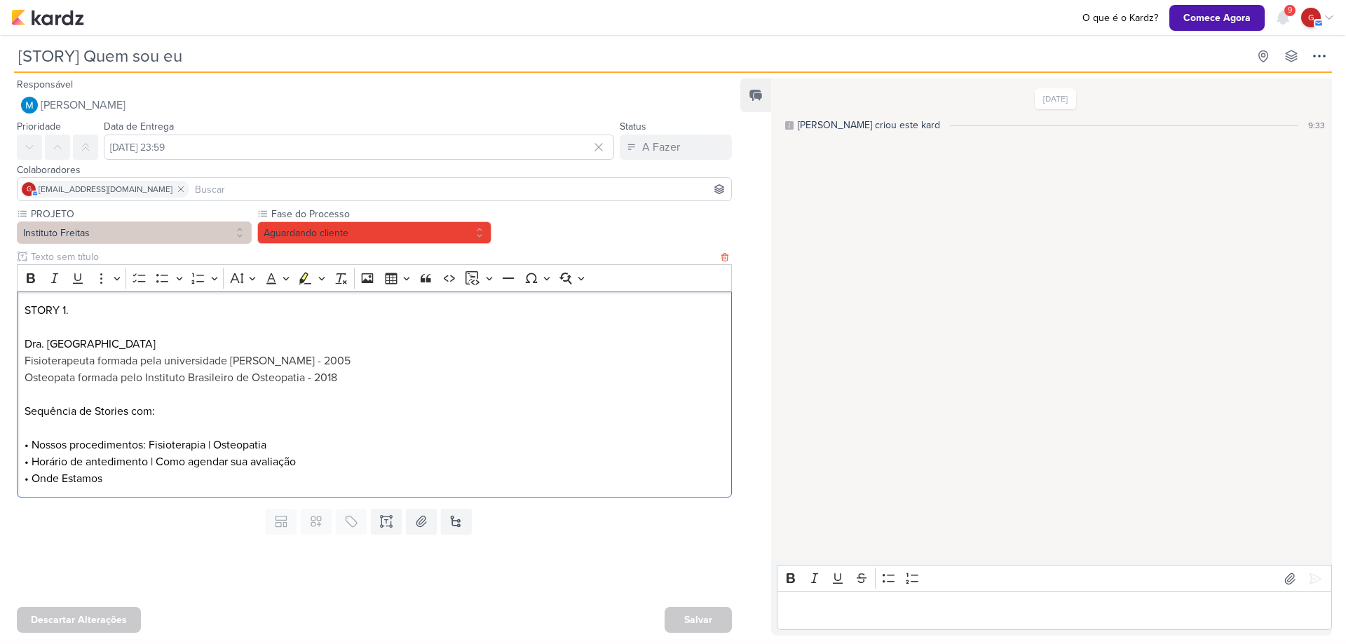
click at [333, 381] on span "Osteopata formada pelo Instituto Brasileiro de Osteopatia - 2018" at bounding box center [181, 378] width 313 height 14
click at [342, 381] on p "Osteopata formada pelo Instituto Brasileiro de Osteopatia - 2018" at bounding box center [375, 378] width 700 height 17
click at [893, 593] on div "Editor editing area: main" at bounding box center [1054, 611] width 555 height 39
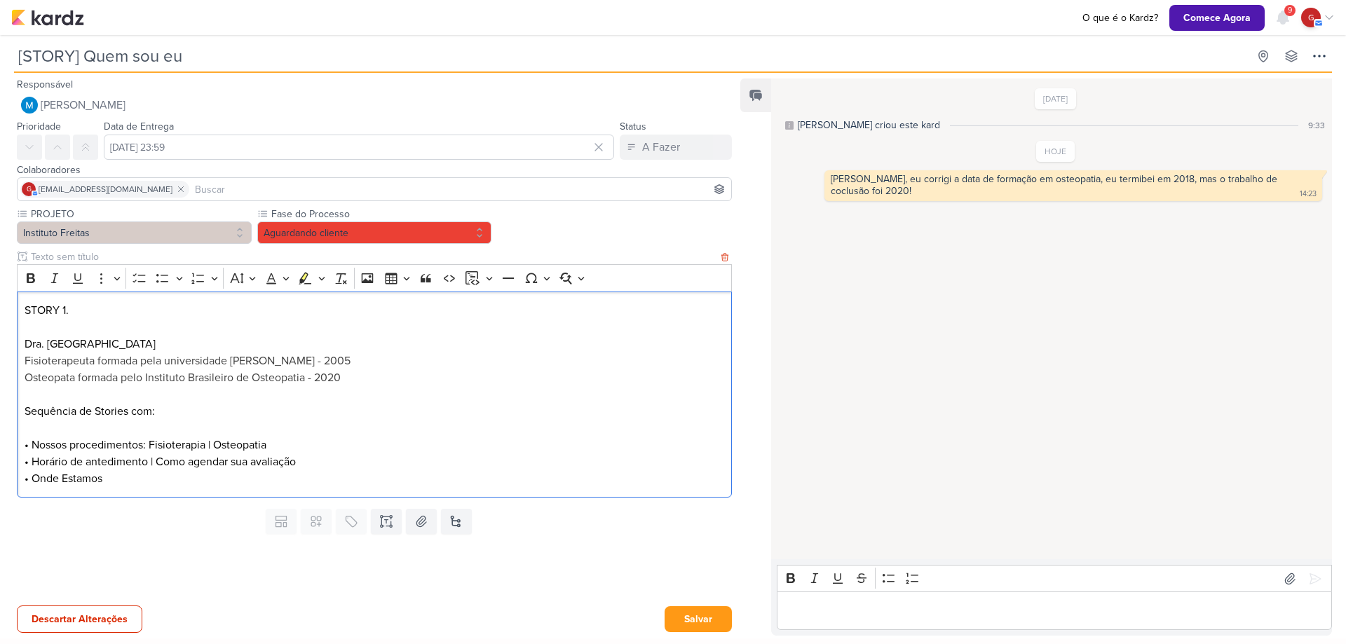
click at [307, 377] on span "Osteopata formada pelo Instituto Brasileiro de Osteopatia - 2020" at bounding box center [183, 378] width 316 height 14
click at [307, 381] on span "Osteopata formada pelo Instituto Brasileiro de Osteopatia(IBO) - 2020" at bounding box center [195, 378] width 340 height 14
click at [412, 373] on p "Osteopata formada pelo Instituto Brasileiro de Osteopatia (IBO) - 2020" at bounding box center [375, 378] width 700 height 17
click at [208, 444] on p "Sequência de Stories com: • Nossos procedimentos: Fisioterapia | Osteopatia" at bounding box center [375, 428] width 700 height 50
click at [255, 447] on p "Sequência de Stories com: • Nossos procedimentos: Fisioterapia (RPG) | Osteopat…" at bounding box center [375, 428] width 700 height 50
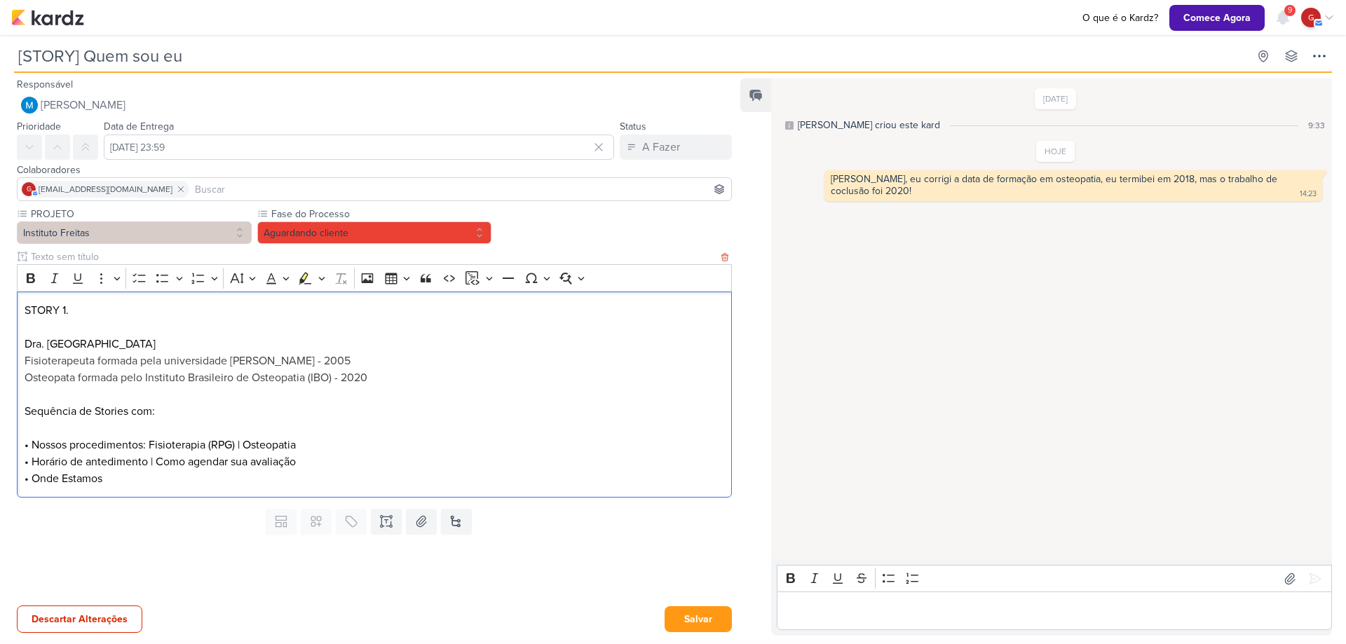
click at [365, 450] on p "Sequência de Stories com: • Nossos procedimentos: Fisioterapia (RPG) | Osteopat…" at bounding box center [375, 428] width 700 height 50
click at [888, 616] on p "Editor editing area: main" at bounding box center [1055, 611] width 541 height 17
click at [868, 603] on p "Horario de atendmento" at bounding box center [1055, 611] width 541 height 17
click at [927, 611] on p "Horario de atendimento" at bounding box center [1055, 611] width 541 height 17
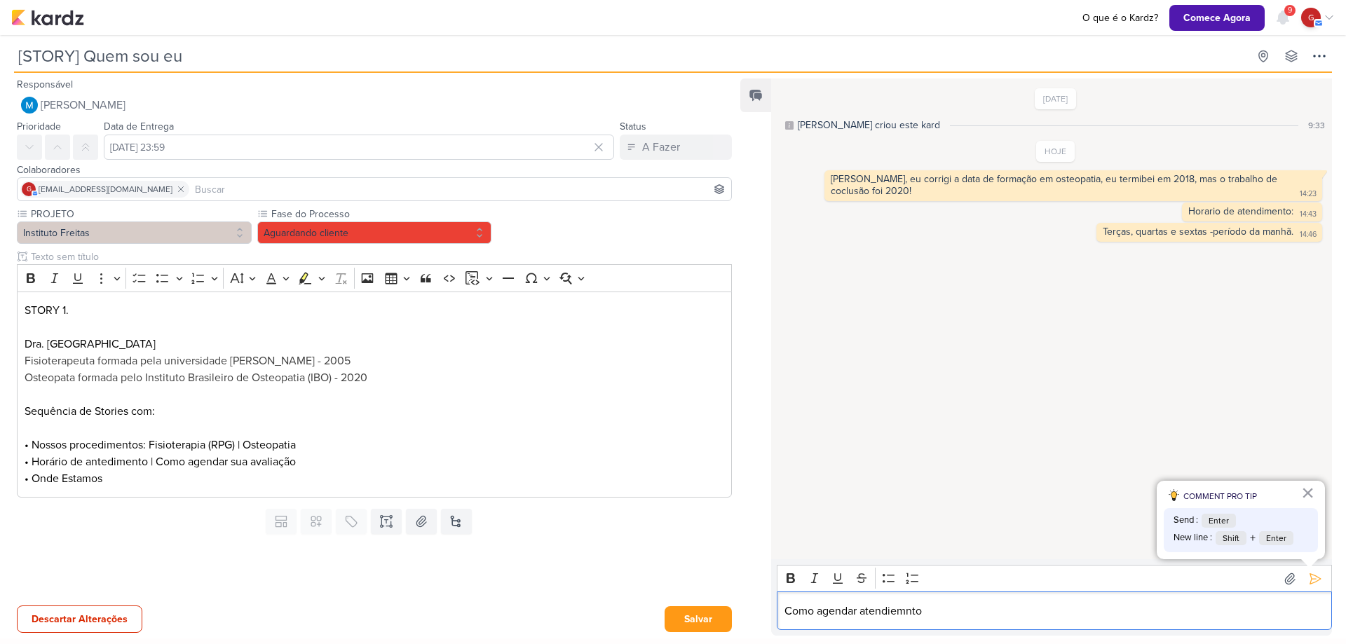
click at [900, 616] on p "Como agendar atendiemnto" at bounding box center [1055, 611] width 541 height 17
click at [875, 617] on p "WhatsApp (12)" at bounding box center [1055, 611] width 541 height 17
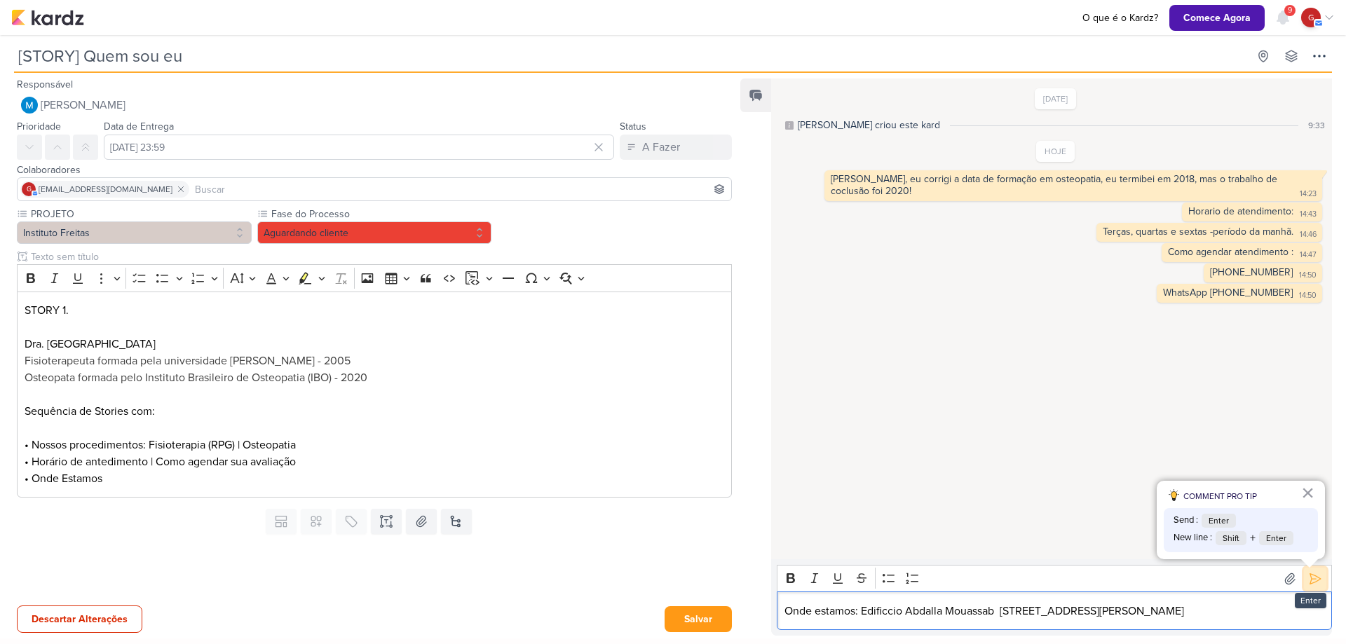
click at [1314, 577] on icon at bounding box center [1315, 579] width 14 height 14
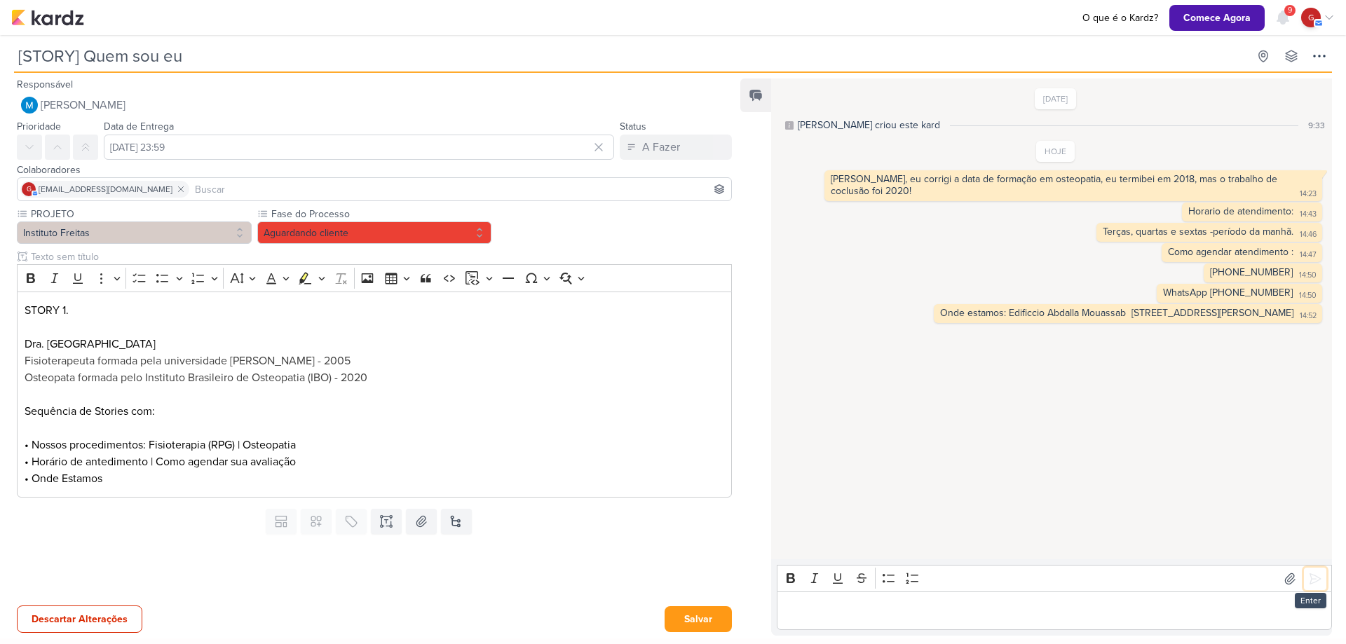
click at [1313, 589] on button at bounding box center [1315, 579] width 22 height 22
click at [1304, 568] on button at bounding box center [1315, 579] width 22 height 22
click at [1310, 579] on icon at bounding box center [1315, 579] width 11 height 11
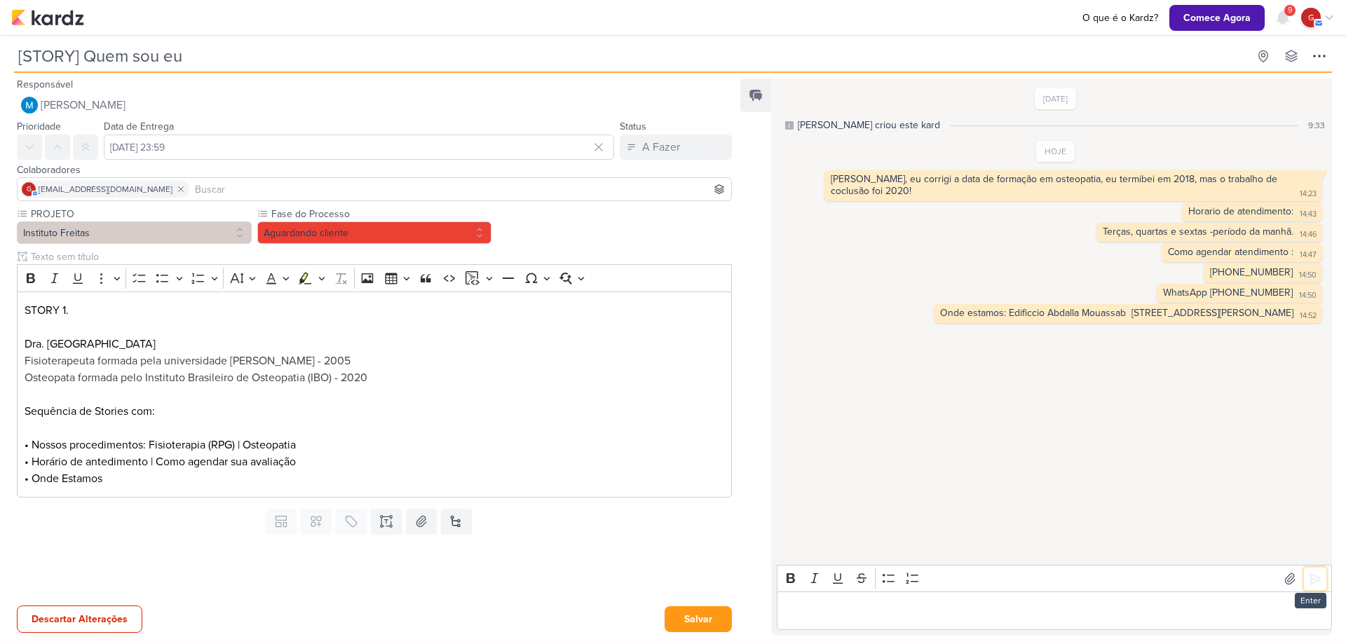
click at [1313, 588] on button at bounding box center [1315, 579] width 22 height 22
